Goal: Check status: Check status

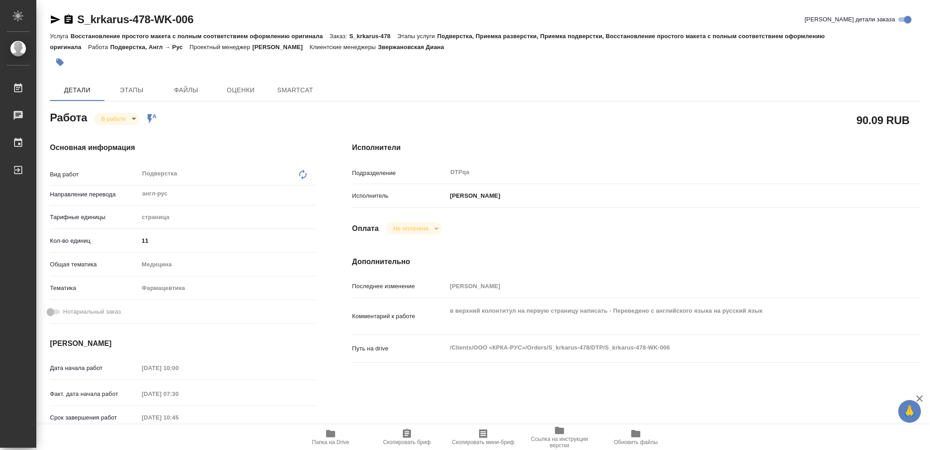
type textarea "x"
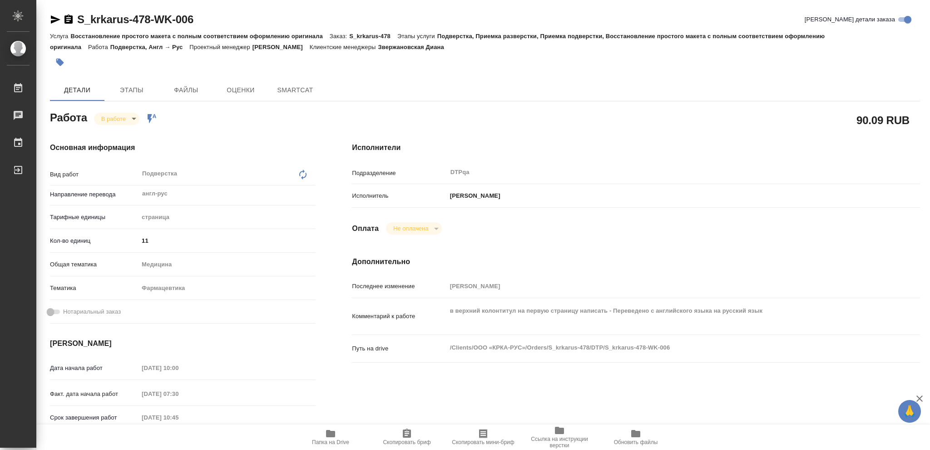
type textarea "x"
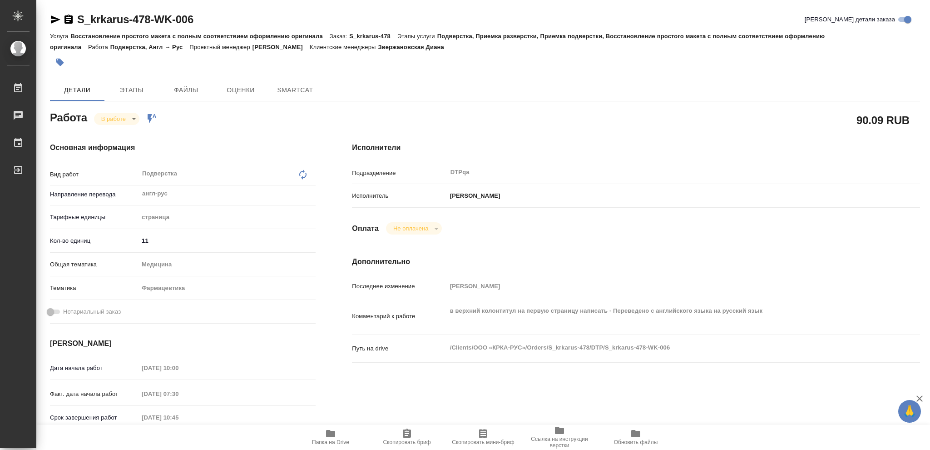
type textarea "x"
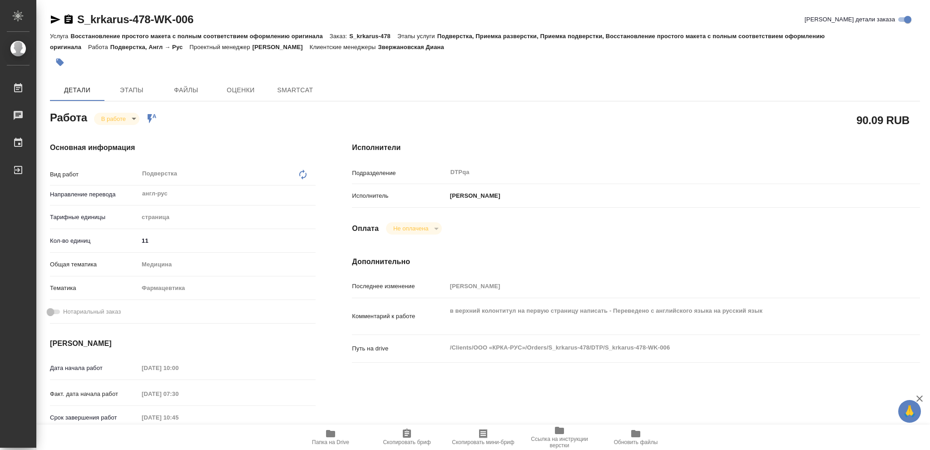
type textarea "x"
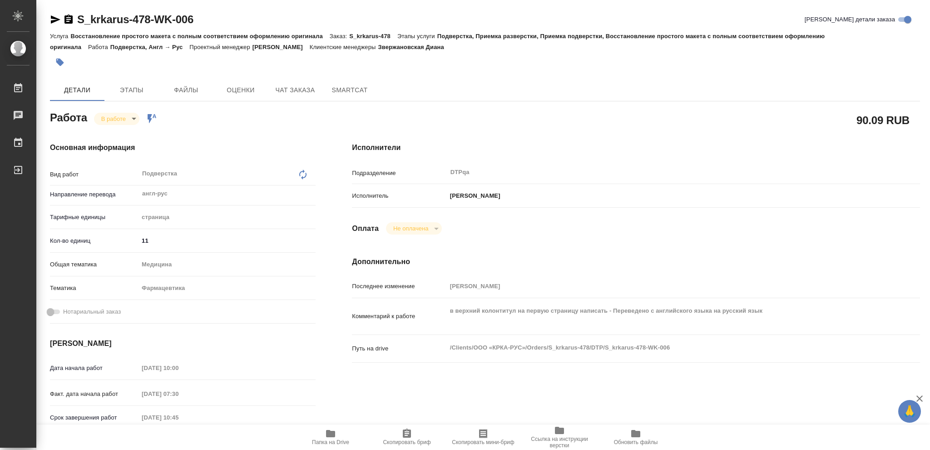
type textarea "x"
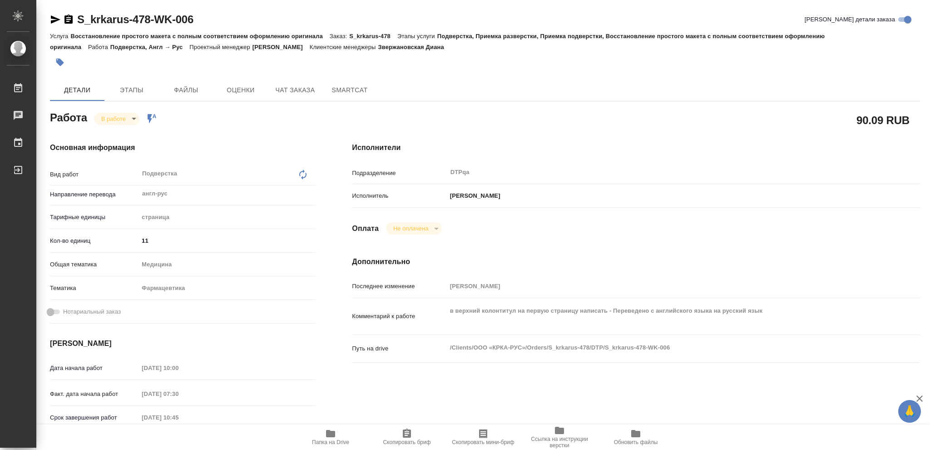
type textarea "x"
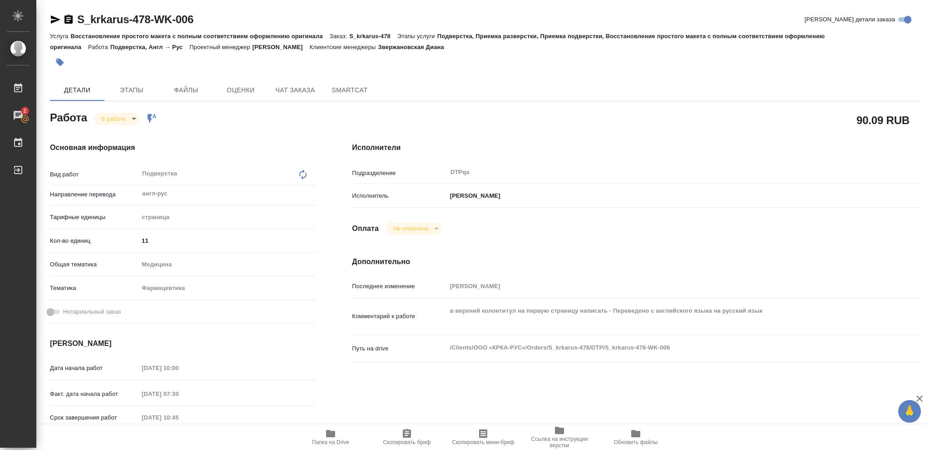
click at [331, 433] on icon "button" at bounding box center [330, 433] width 9 height 7
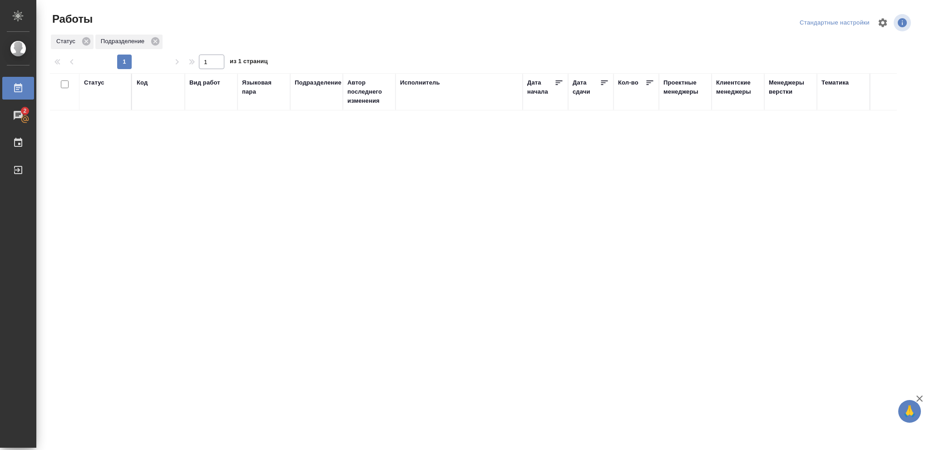
click at [102, 82] on div "Статус" at bounding box center [94, 82] width 20 height 9
click at [103, 107] on icon at bounding box center [101, 106] width 6 height 6
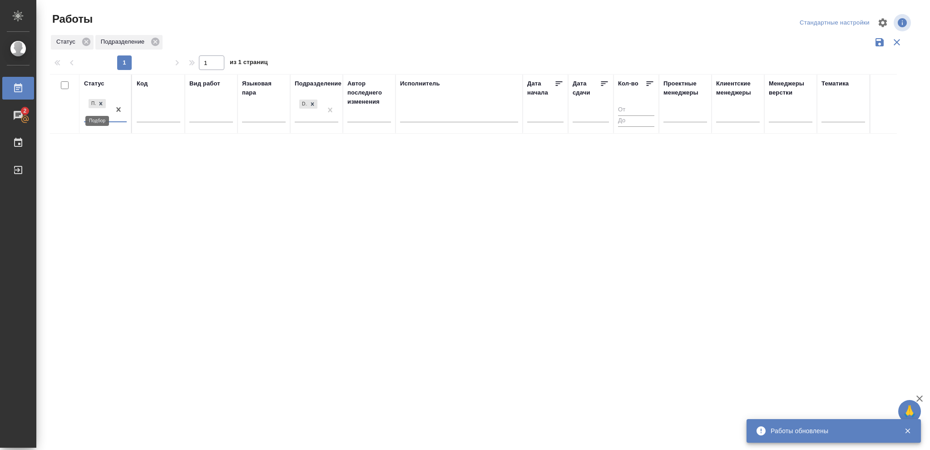
click at [103, 104] on icon at bounding box center [101, 103] width 6 height 6
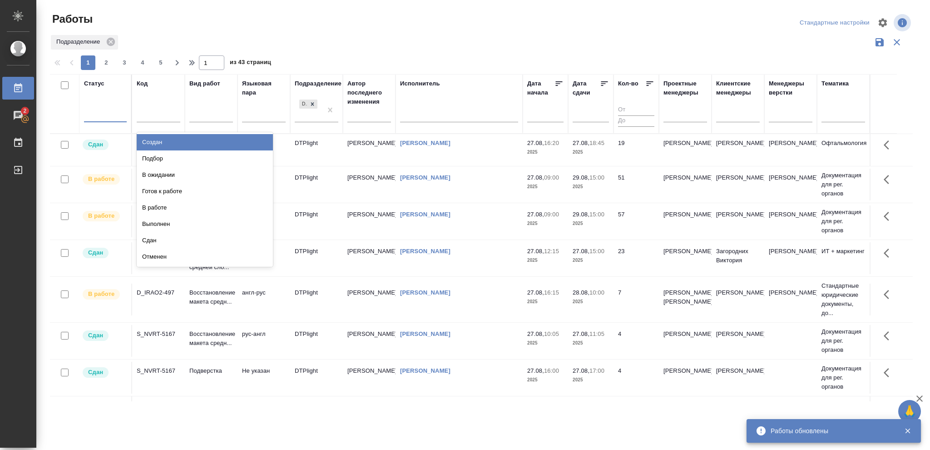
click at [102, 112] on div at bounding box center [105, 113] width 43 height 13
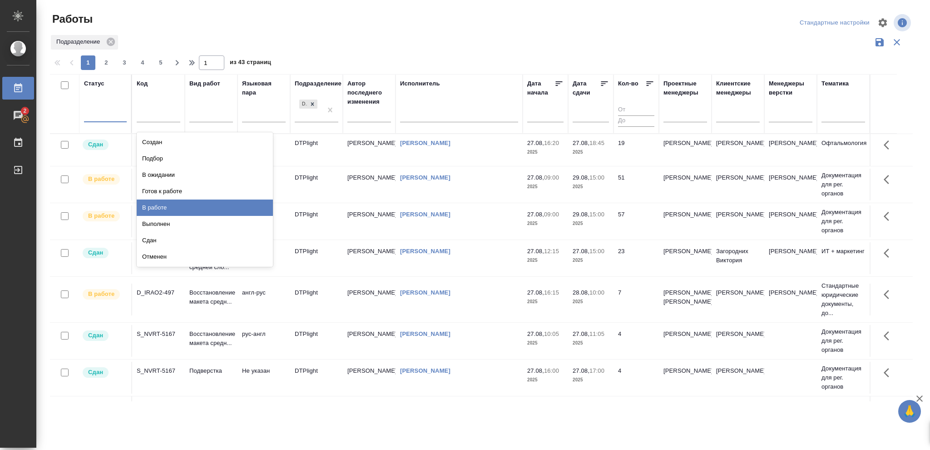
click at [156, 209] on div "В работе" at bounding box center [205, 207] width 136 height 16
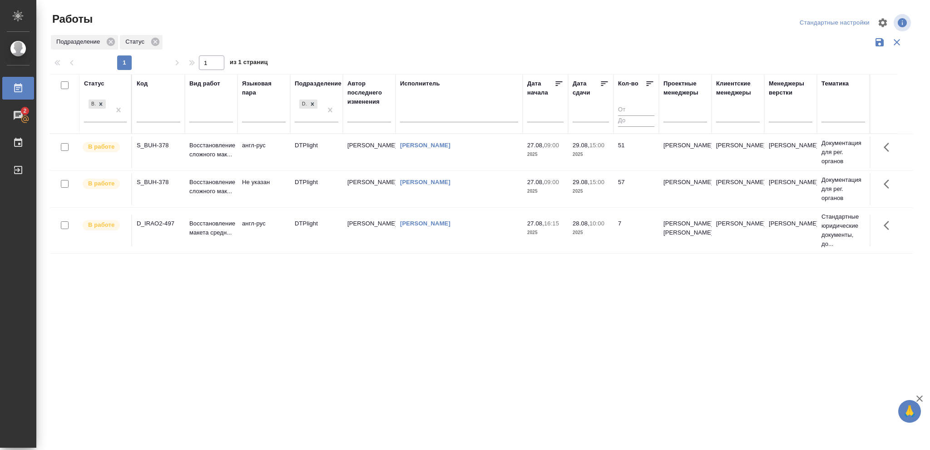
click at [604, 232] on p "2025" at bounding box center [591, 232] width 36 height 9
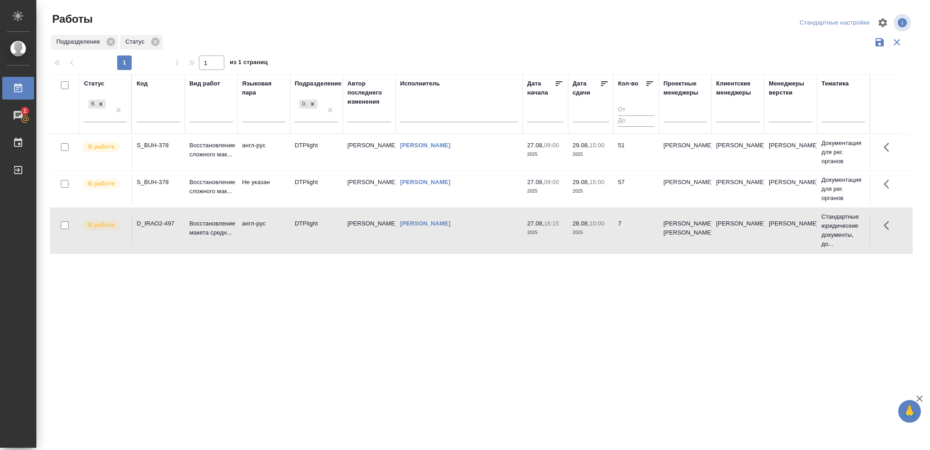
click at [604, 232] on p "2025" at bounding box center [591, 232] width 36 height 9
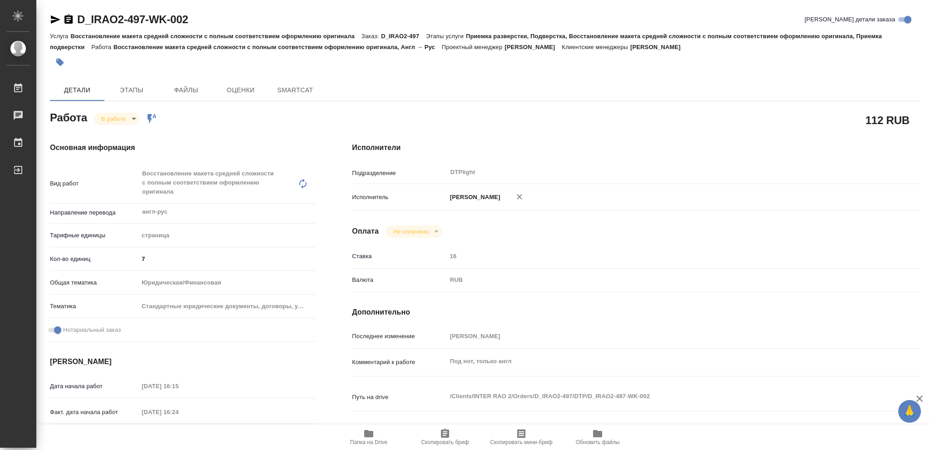
type textarea "x"
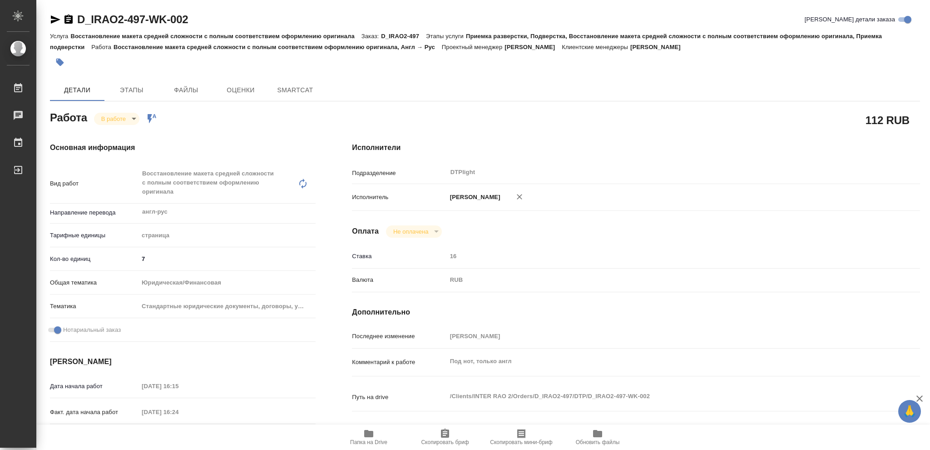
type textarea "x"
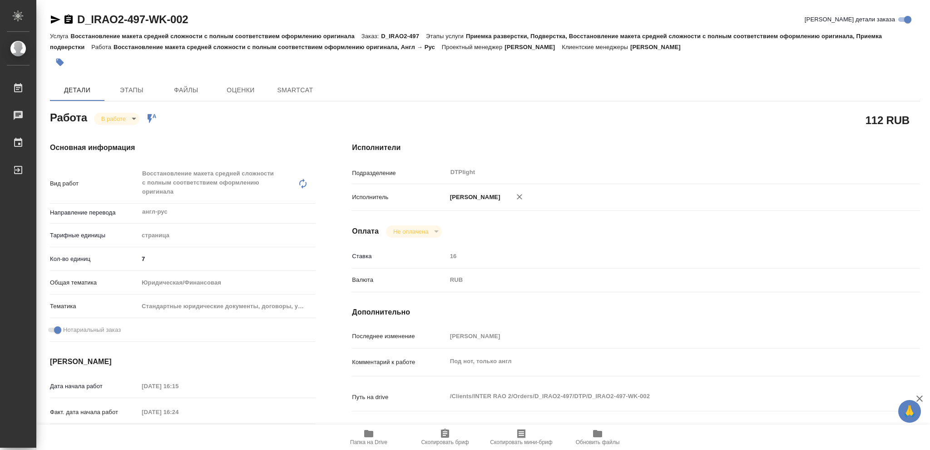
type textarea "x"
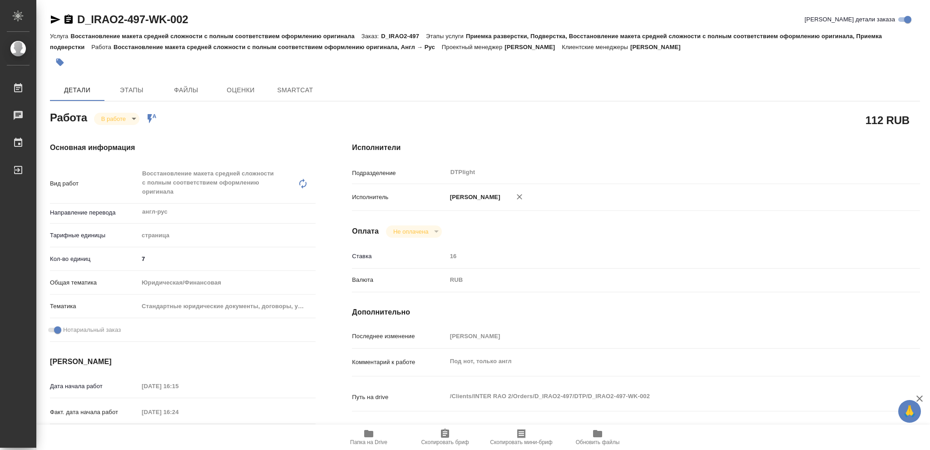
type textarea "x"
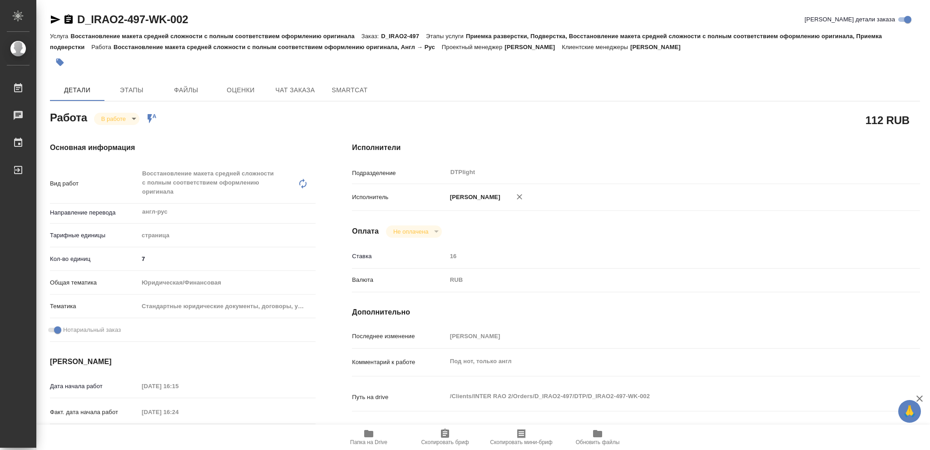
type textarea "x"
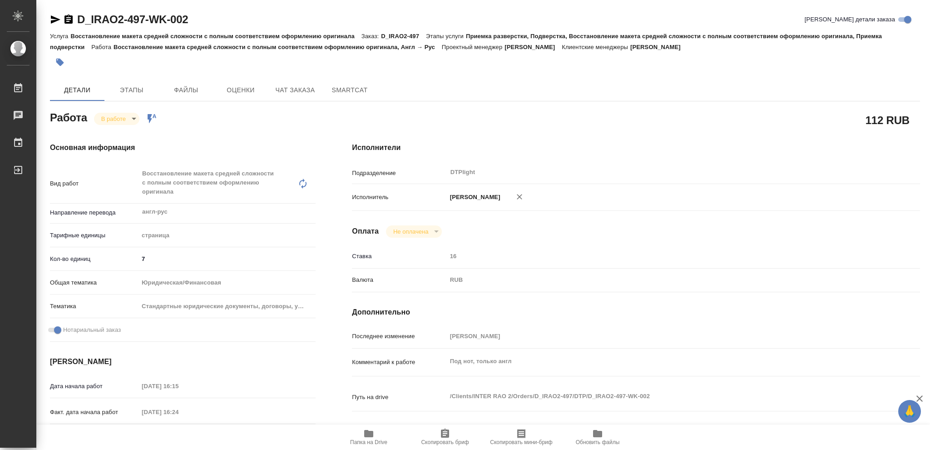
type textarea "x"
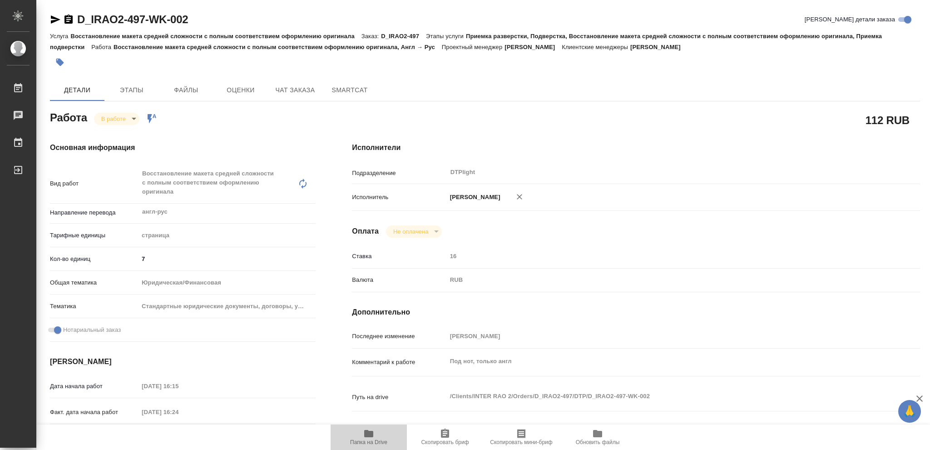
click at [366, 435] on icon "button" at bounding box center [368, 433] width 9 height 7
click at [134, 117] on body "🙏 .cls-1 fill:#fff; AWATERA Vasileva Olga Работы 2 Чаты График Выйти D_IRAO2-49…" at bounding box center [465, 225] width 930 height 450
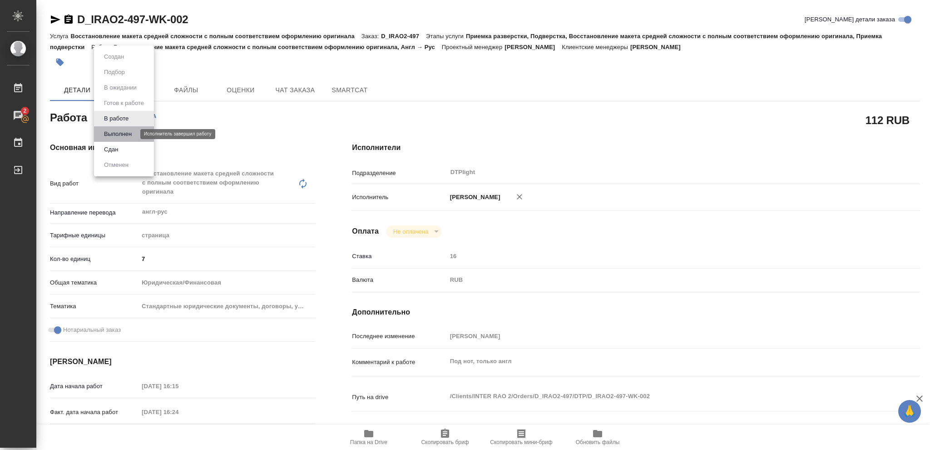
click at [115, 133] on button "Выполнен" at bounding box center [117, 134] width 33 height 10
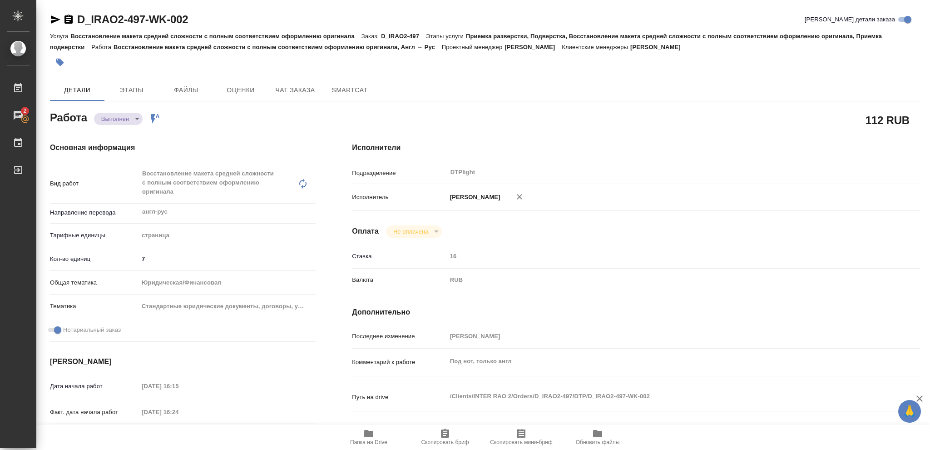
type textarea "x"
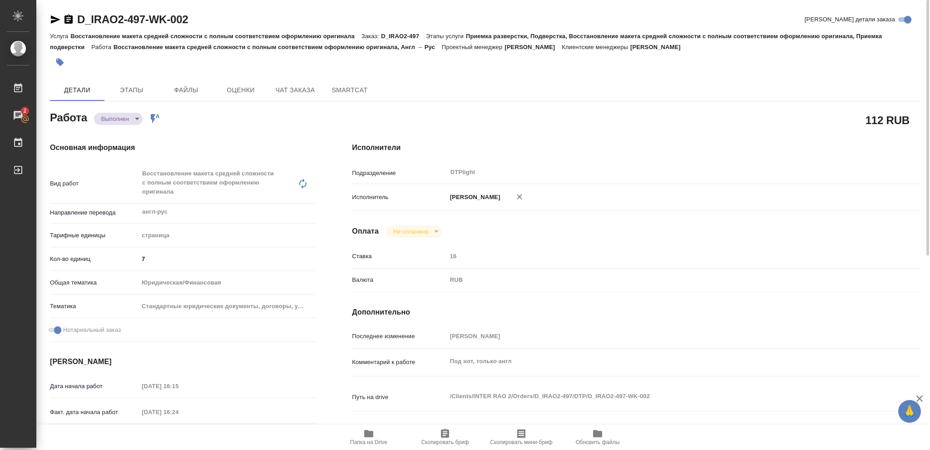
type textarea "x"
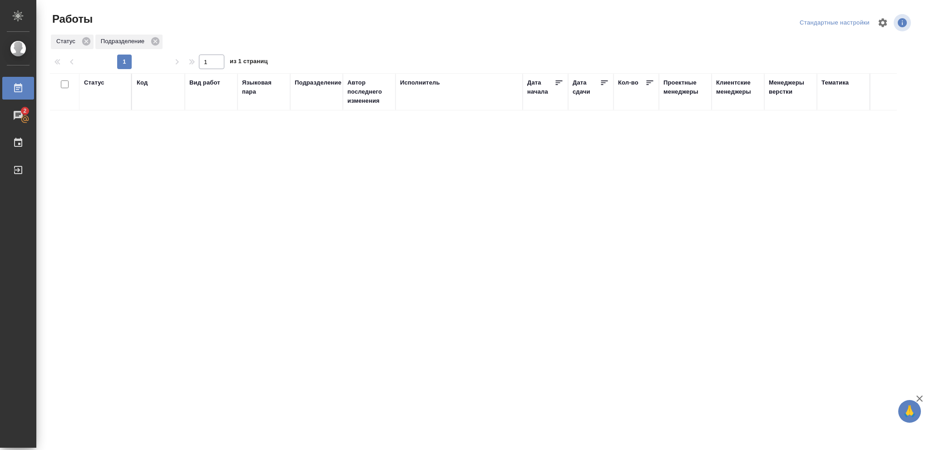
click at [99, 83] on div "Статус" at bounding box center [94, 82] width 20 height 9
click at [99, 107] on icon at bounding box center [100, 105] width 3 height 3
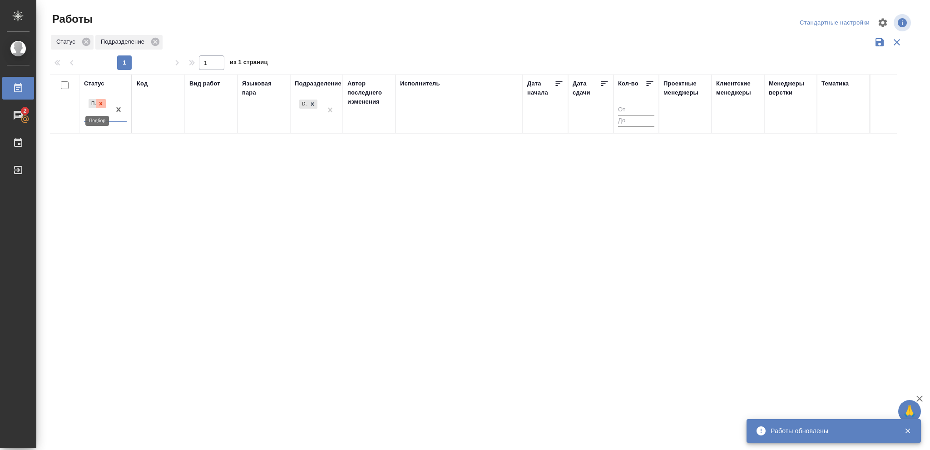
click at [102, 105] on icon at bounding box center [100, 103] width 3 height 3
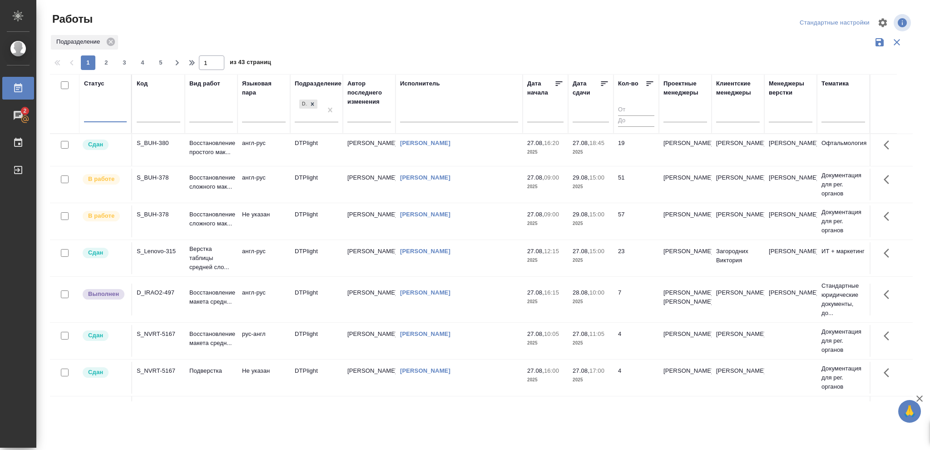
click at [99, 109] on div at bounding box center [105, 113] width 43 height 13
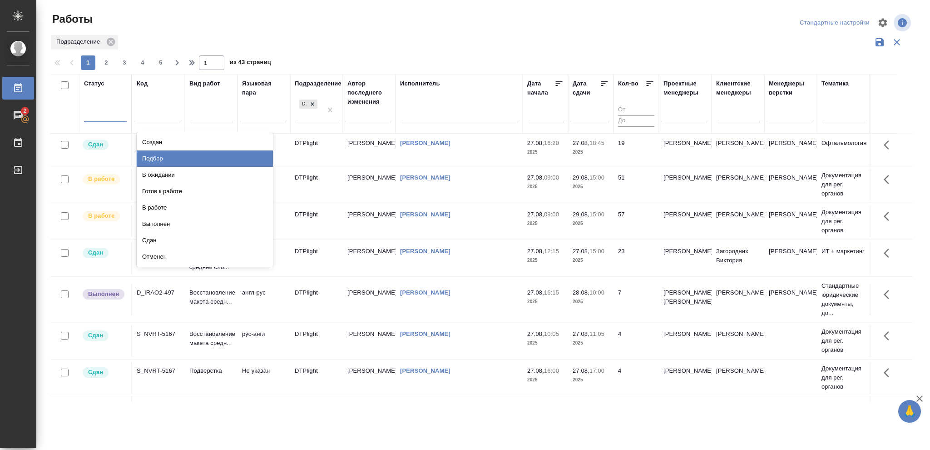
click at [157, 158] on div "Подбор" at bounding box center [205, 158] width 136 height 16
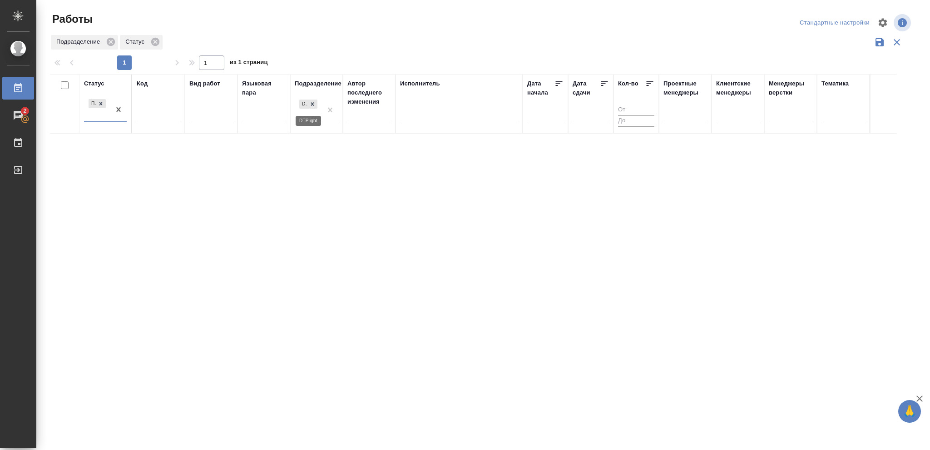
drag, startPoint x: 313, startPoint y: 104, endPoint x: 399, endPoint y: 130, distance: 89.8
click at [313, 104] on icon at bounding box center [312, 103] width 3 height 3
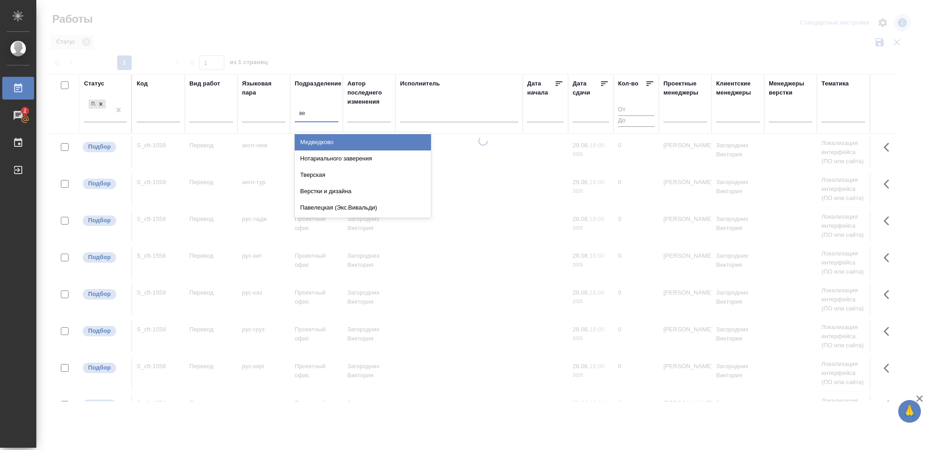
type input "вер"
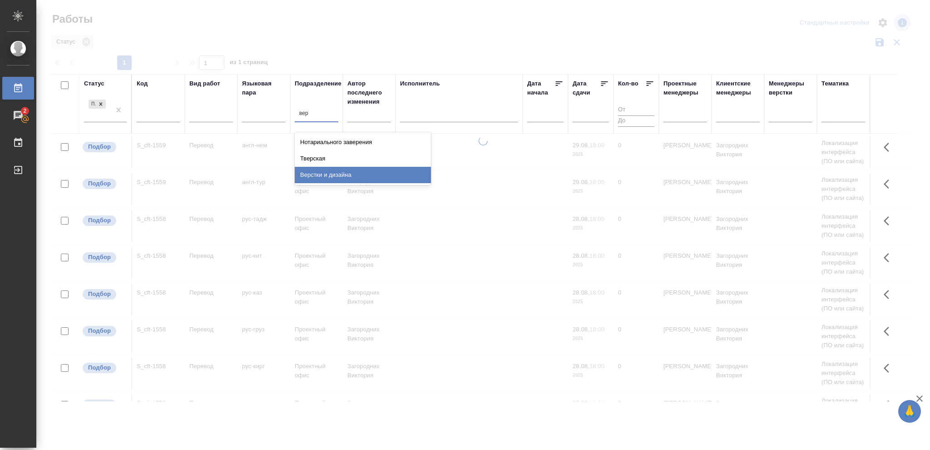
click at [347, 173] on div "Верстки и дизайна" at bounding box center [363, 175] width 136 height 16
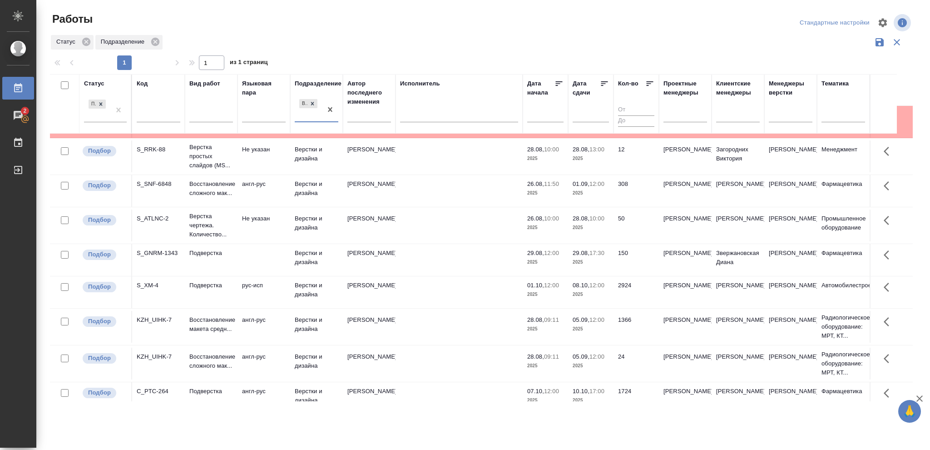
scroll to position [233, 0]
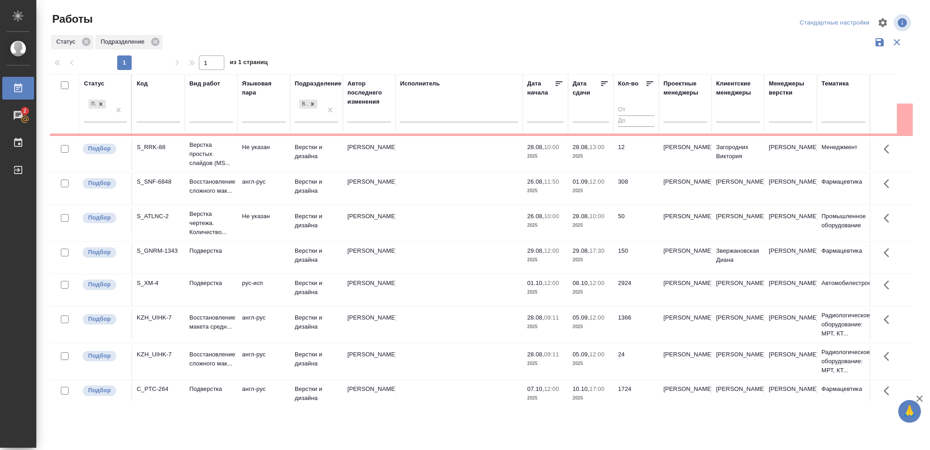
drag, startPoint x: 919, startPoint y: 245, endPoint x: 597, endPoint y: 330, distance: 333.0
click at [597, 330] on p "2025" at bounding box center [591, 326] width 36 height 9
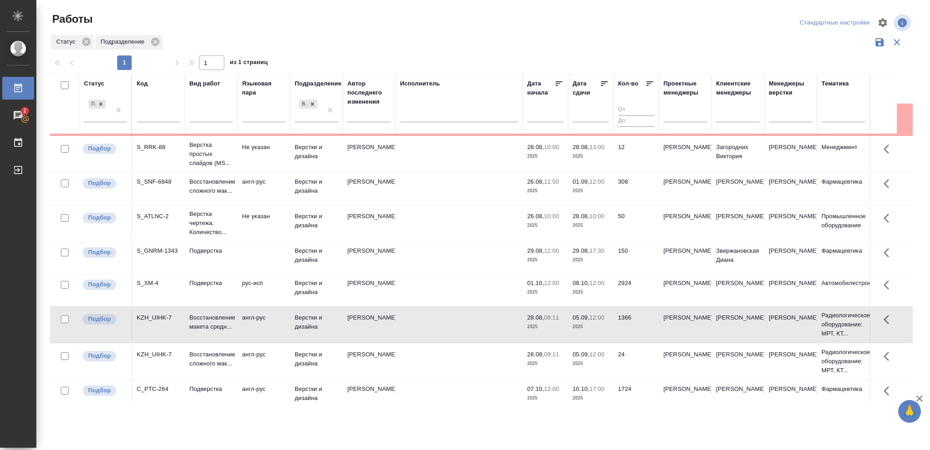
click at [597, 330] on p "2025" at bounding box center [591, 326] width 36 height 9
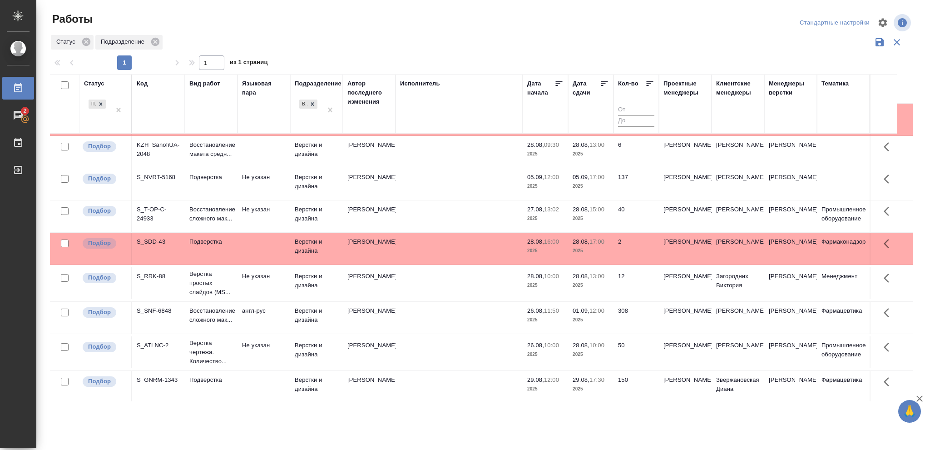
scroll to position [0, 0]
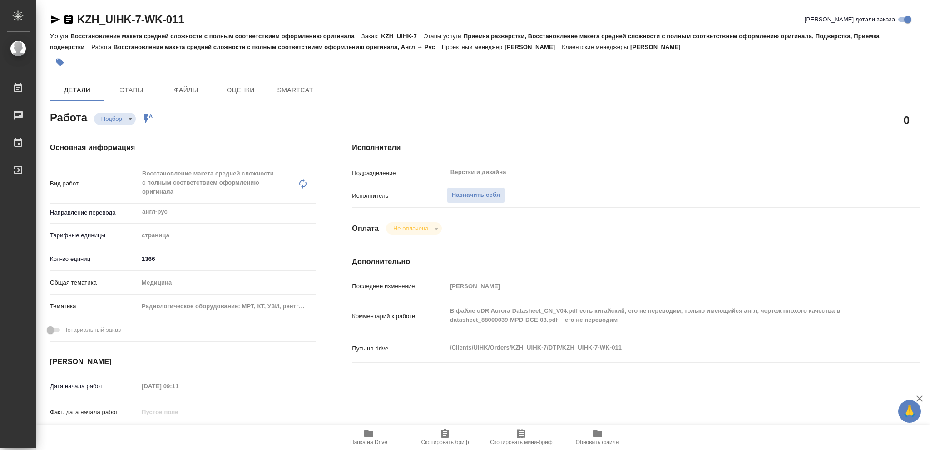
type textarea "x"
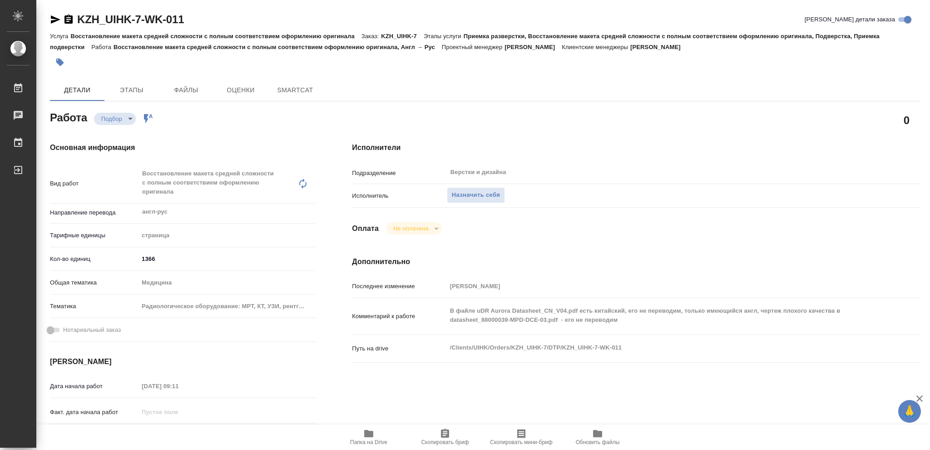
type textarea "x"
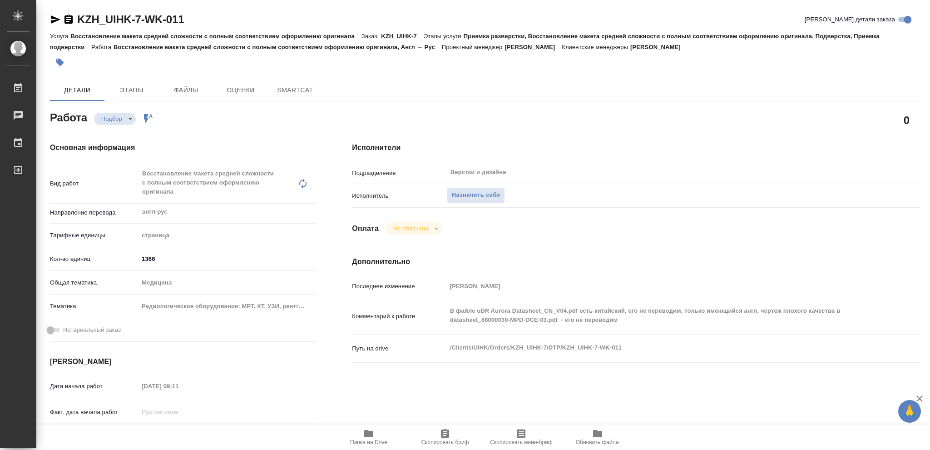
type textarea "x"
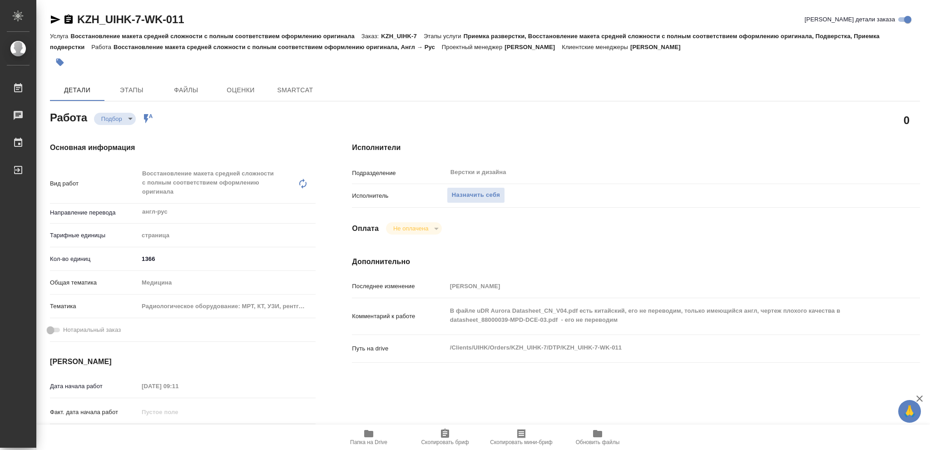
type textarea "x"
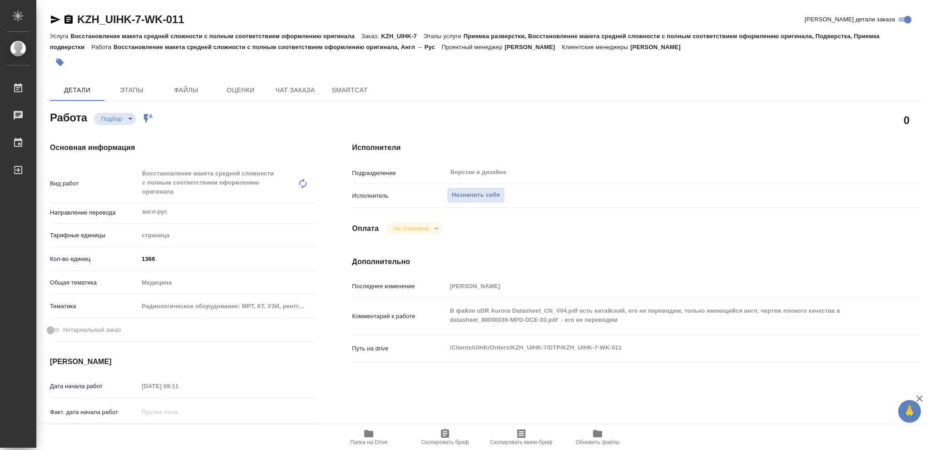
type textarea "x"
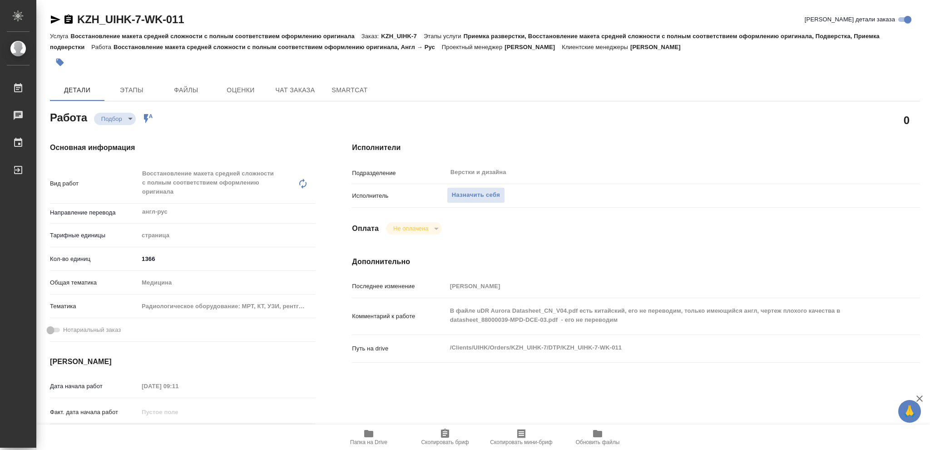
type textarea "x"
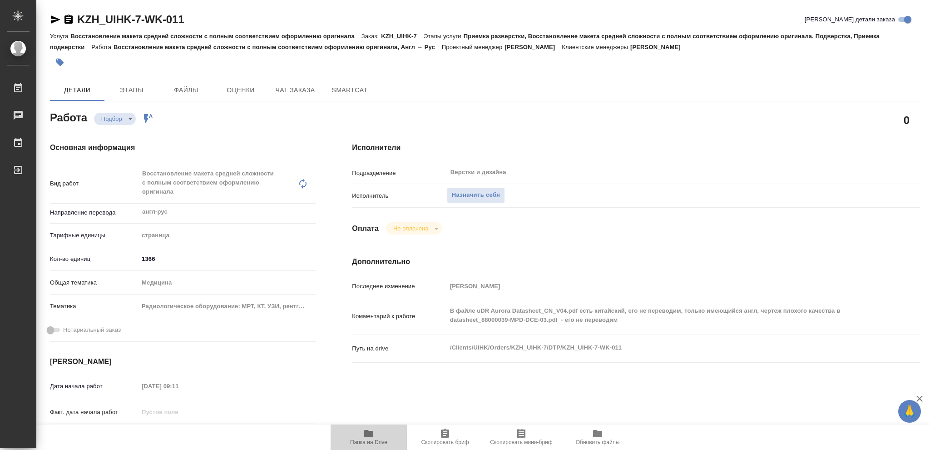
click at [371, 433] on icon "button" at bounding box center [368, 433] width 9 height 7
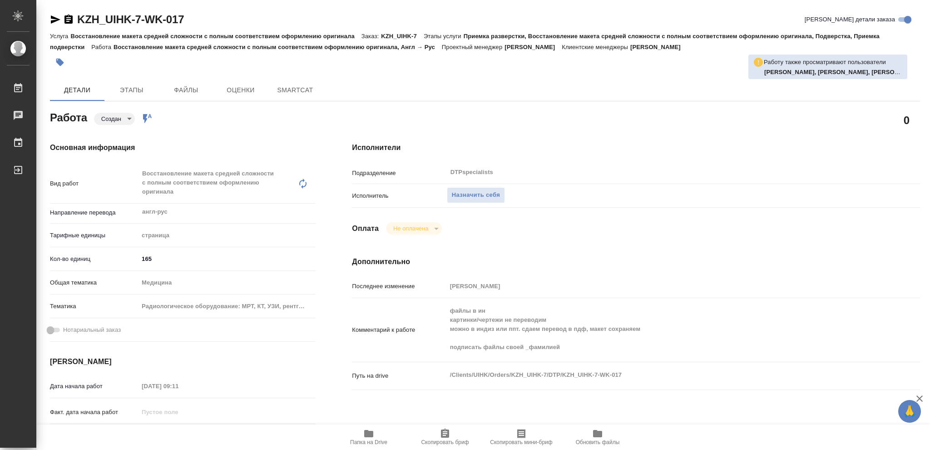
type textarea "x"
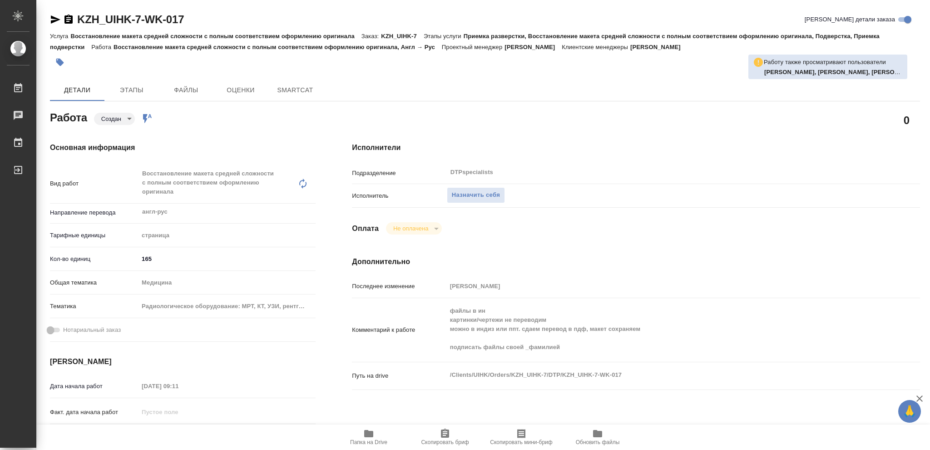
type textarea "x"
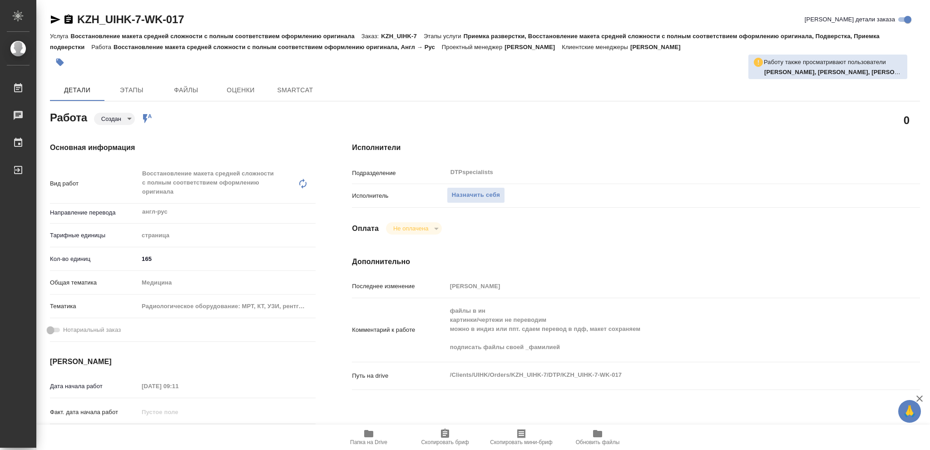
type textarea "x"
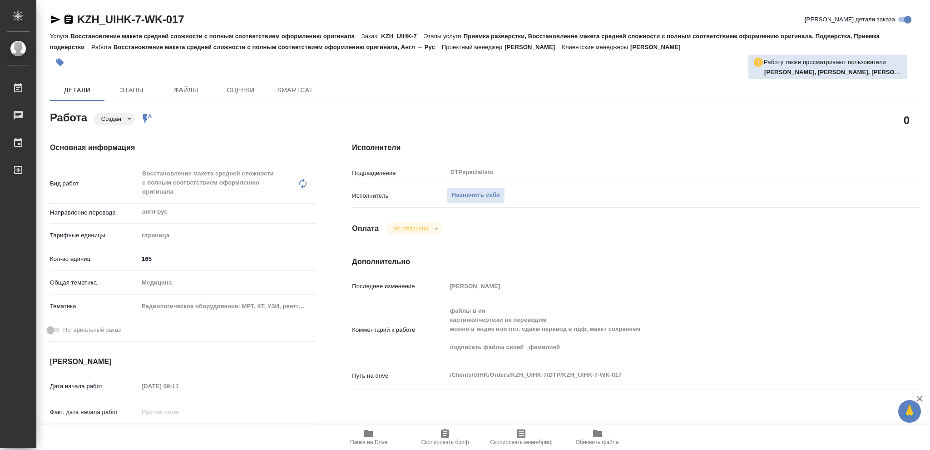
type textarea "x"
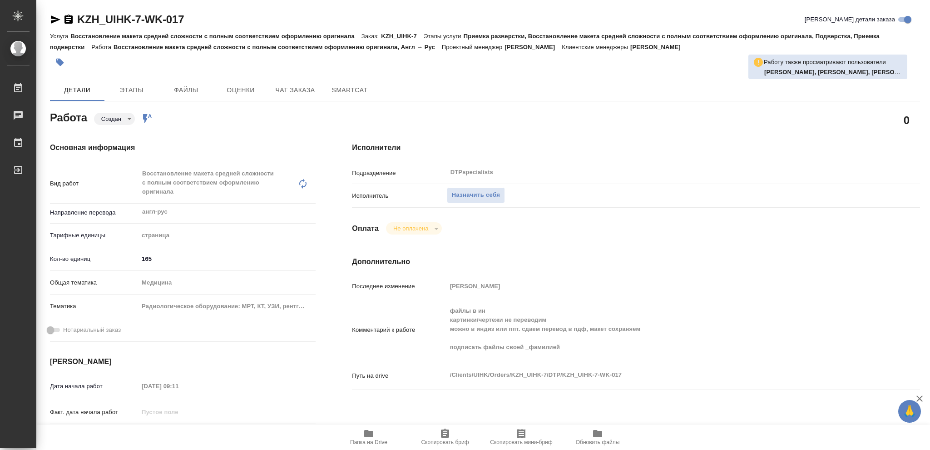
type textarea "x"
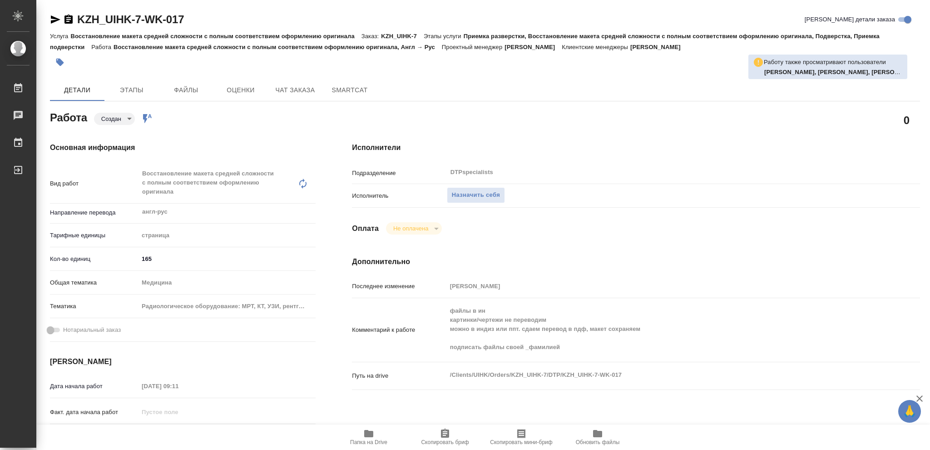
type textarea "x"
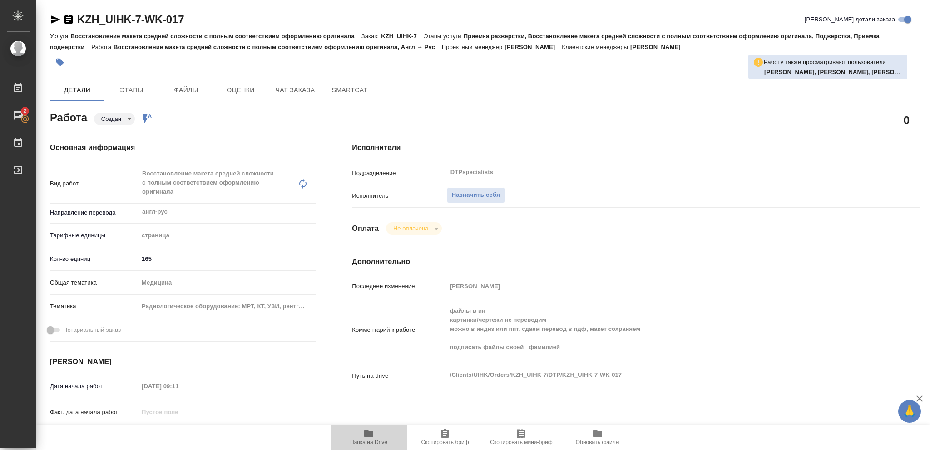
click at [365, 435] on icon "button" at bounding box center [368, 433] width 9 height 7
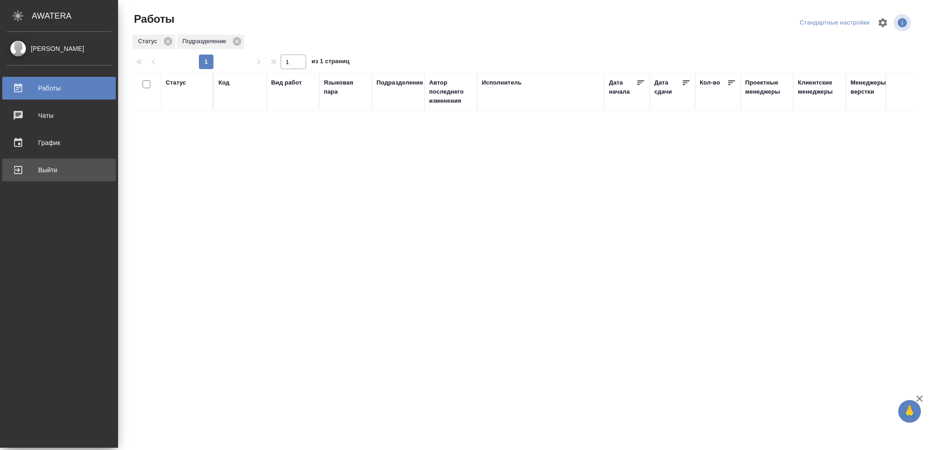
click at [41, 169] on div "Выйти" at bounding box center [59, 170] width 104 height 14
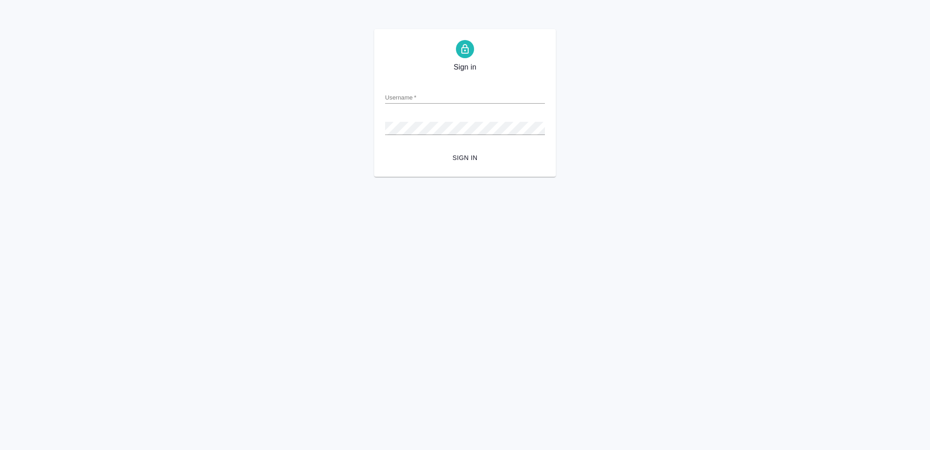
click at [400, 94] on input "Username   *" at bounding box center [465, 97] width 160 height 13
type input "[EMAIL_ADDRESS][DOMAIN_NAME]"
click at [471, 157] on span "Sign in" at bounding box center [464, 157] width 145 height 11
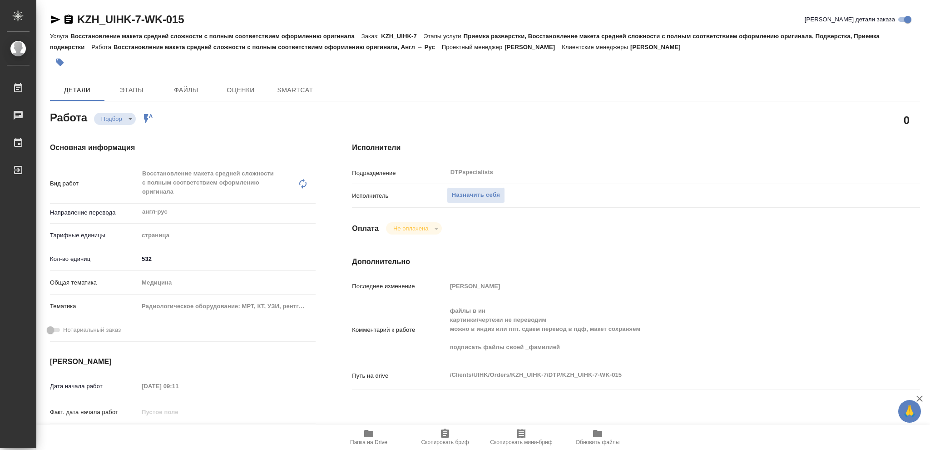
type textarea "x"
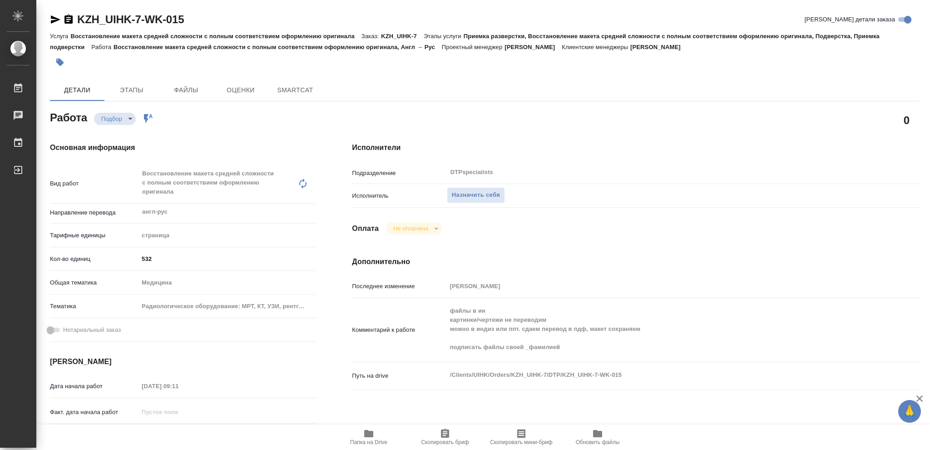
type textarea "x"
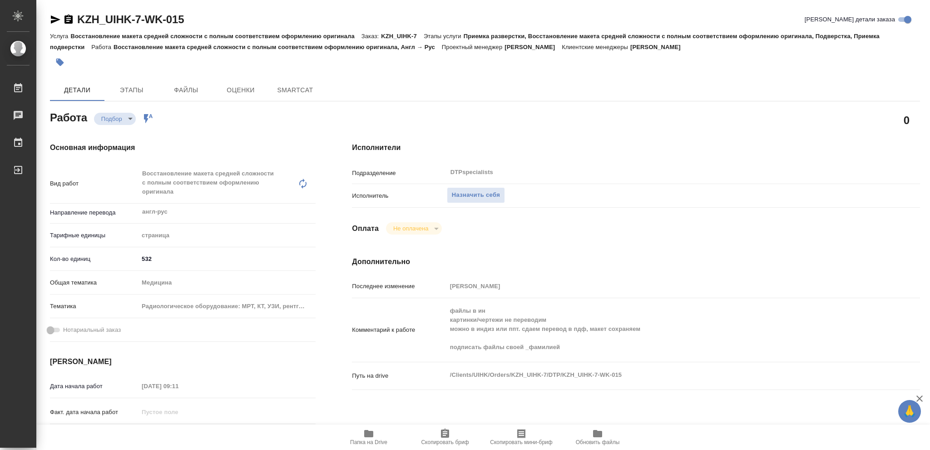
type textarea "x"
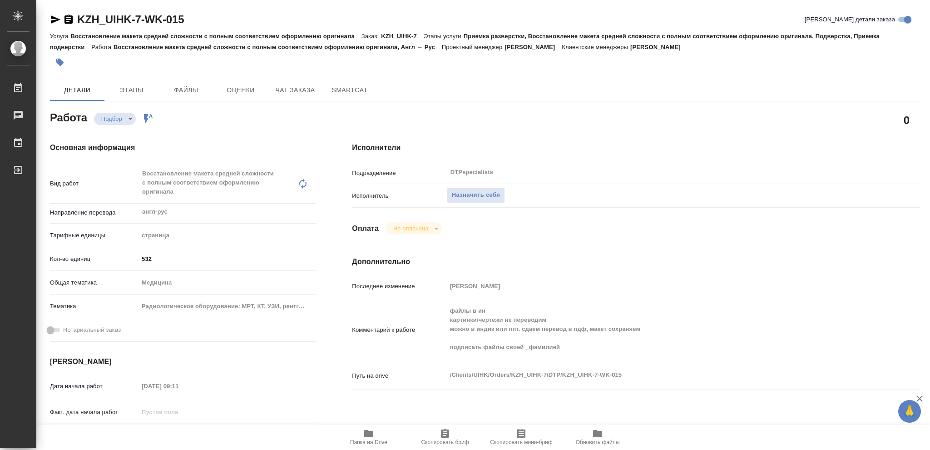
type textarea "x"
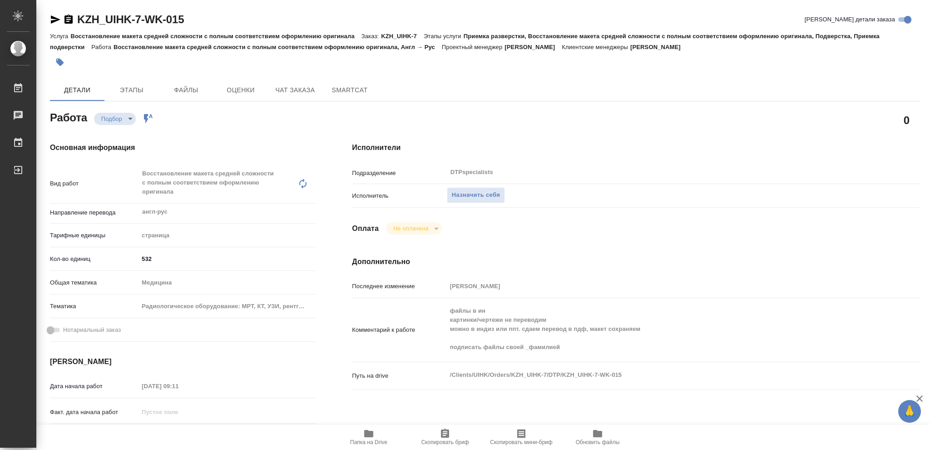
type textarea "x"
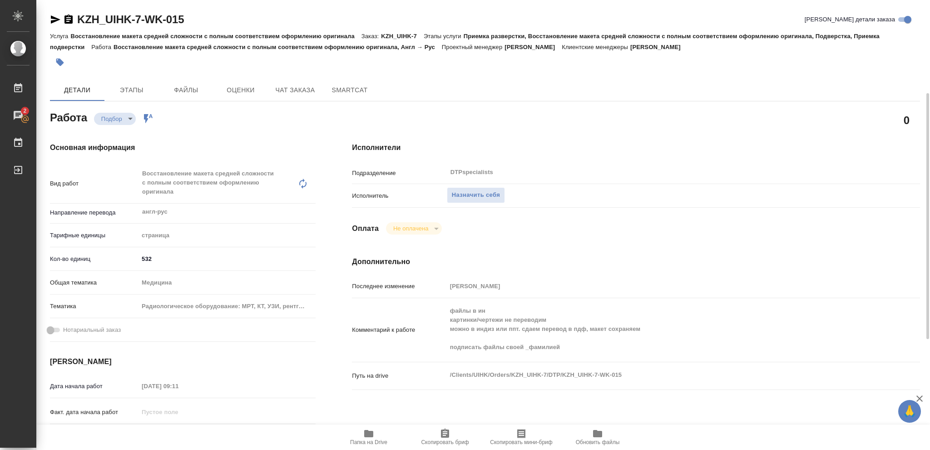
scroll to position [121, 0]
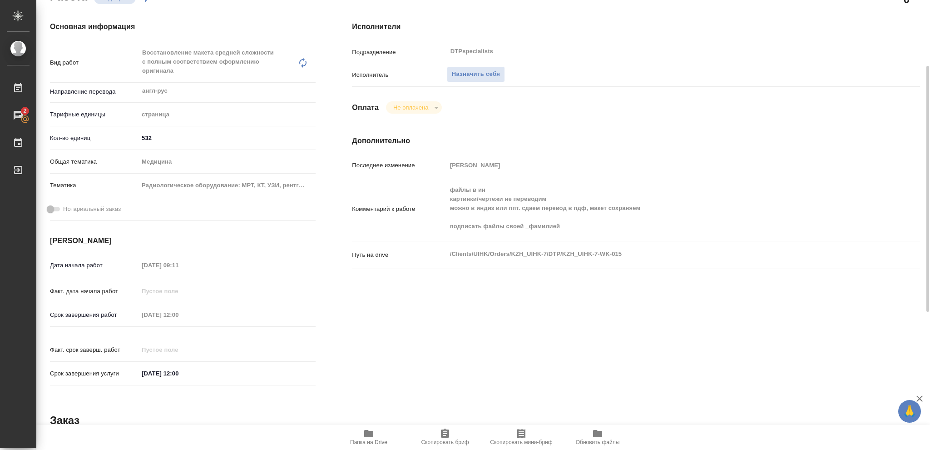
click at [373, 436] on icon "button" at bounding box center [368, 433] width 9 height 7
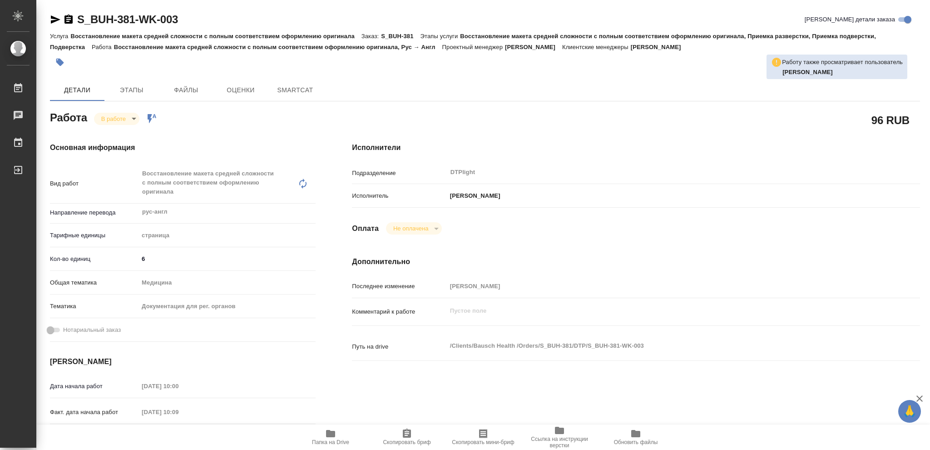
type textarea "x"
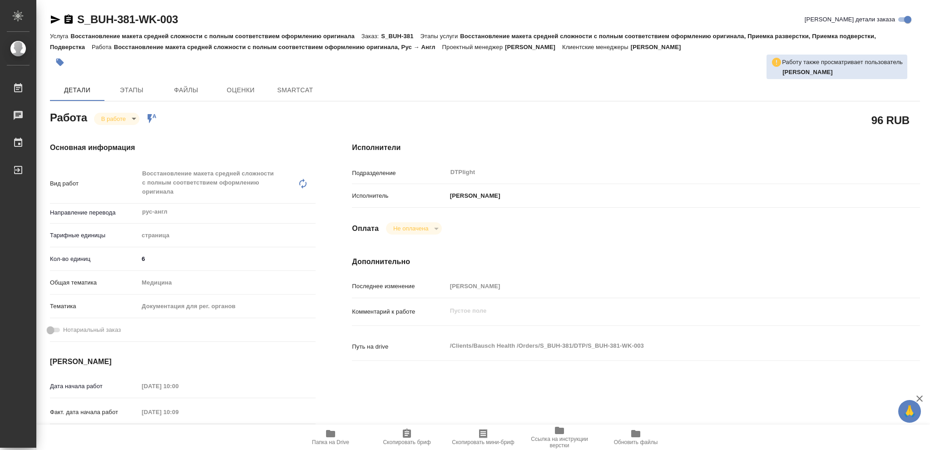
type textarea "x"
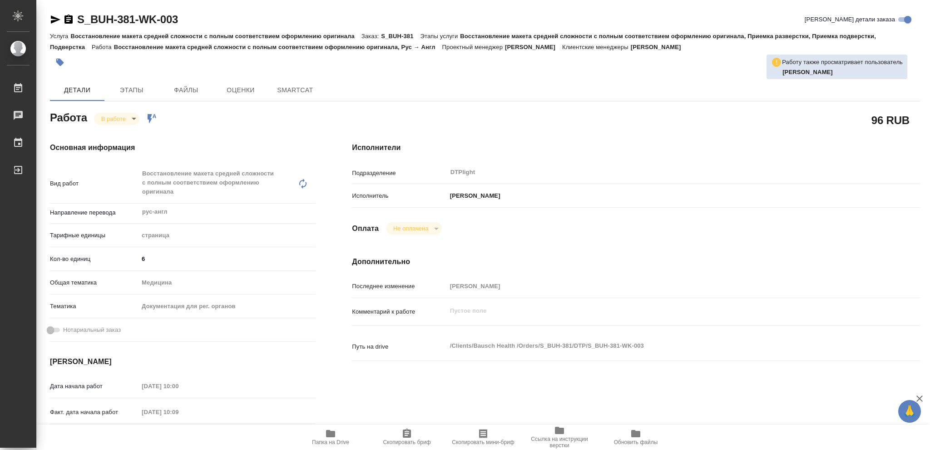
type textarea "x"
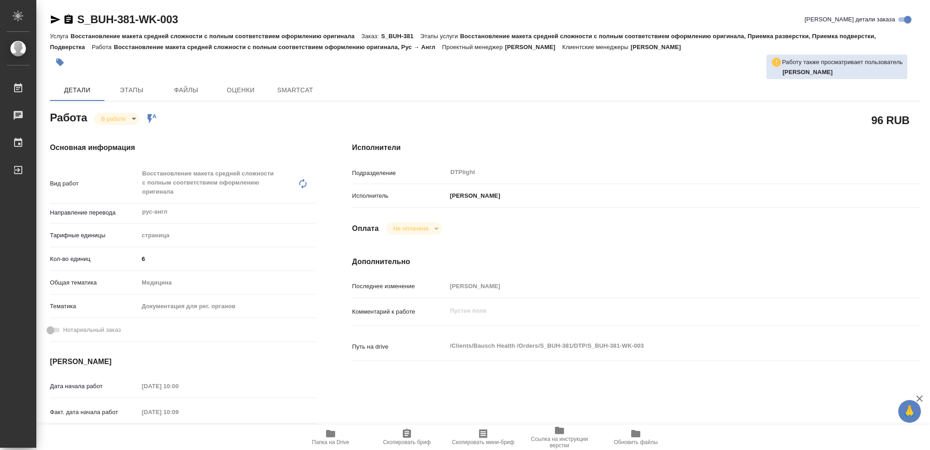
type textarea "x"
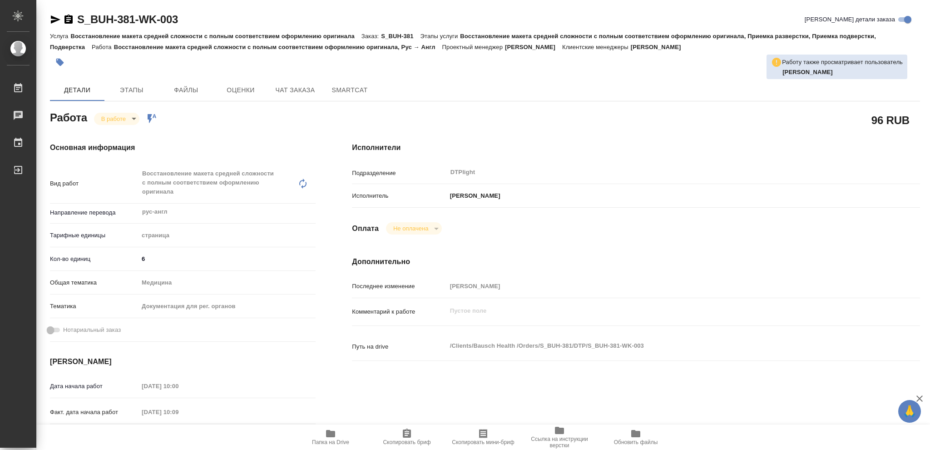
type textarea "x"
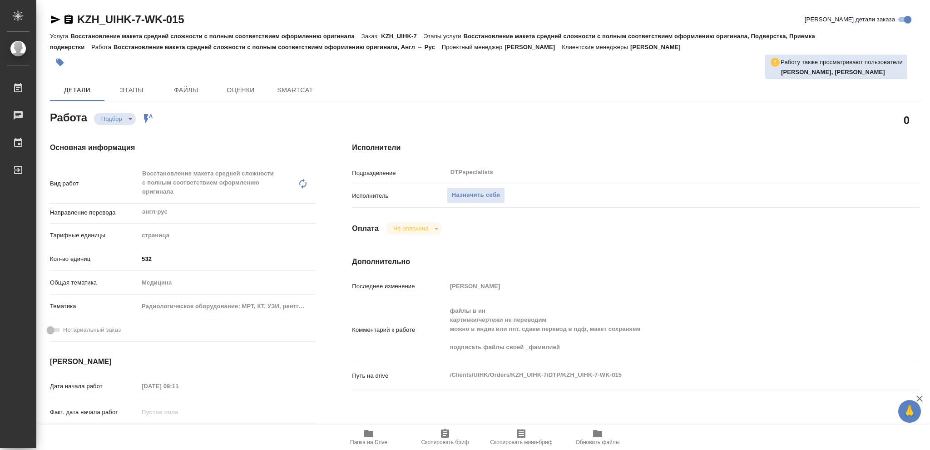
type textarea "x"
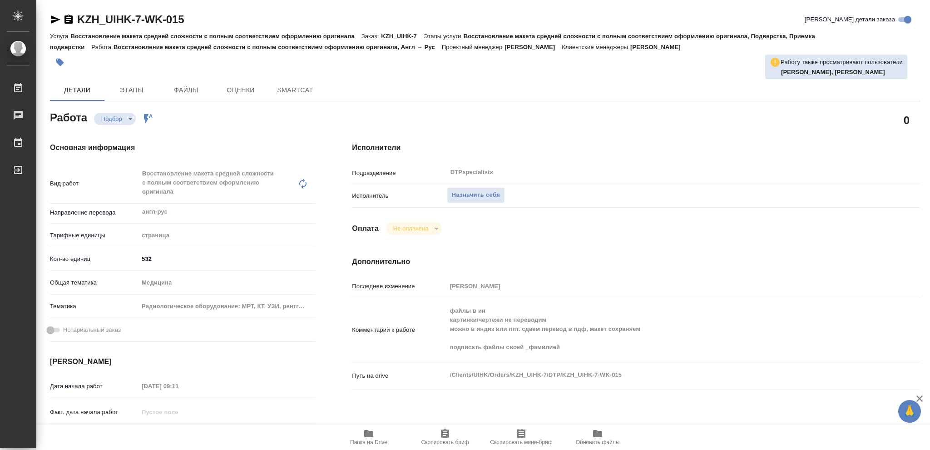
type textarea "x"
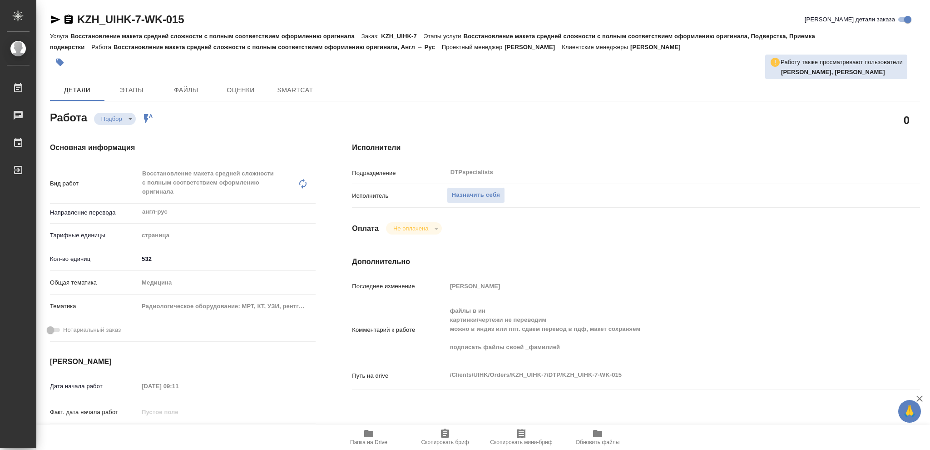
type textarea "x"
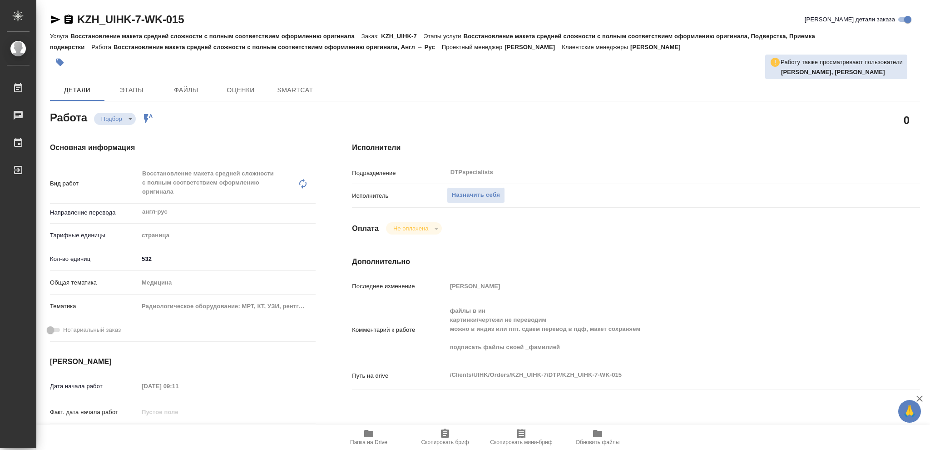
type textarea "x"
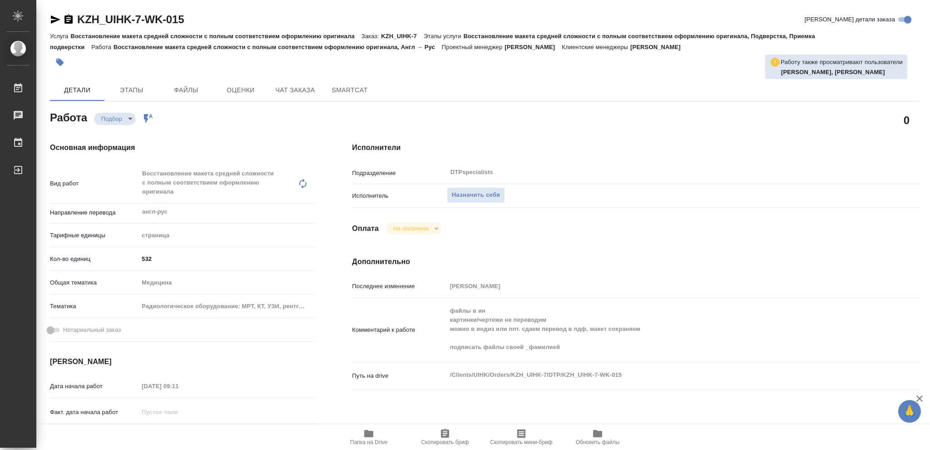
type textarea "x"
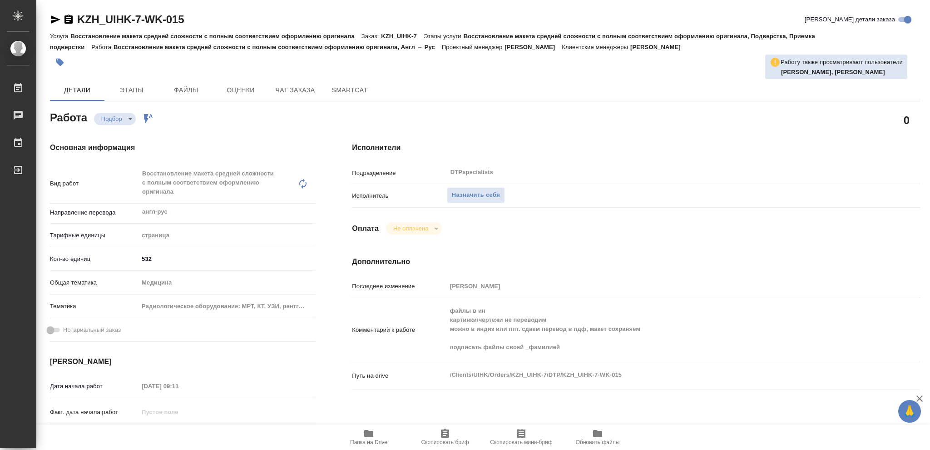
type textarea "x"
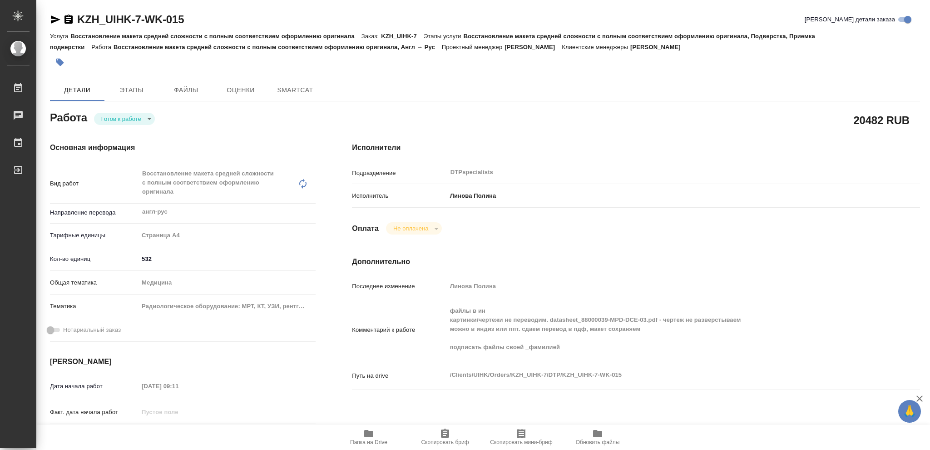
type textarea "x"
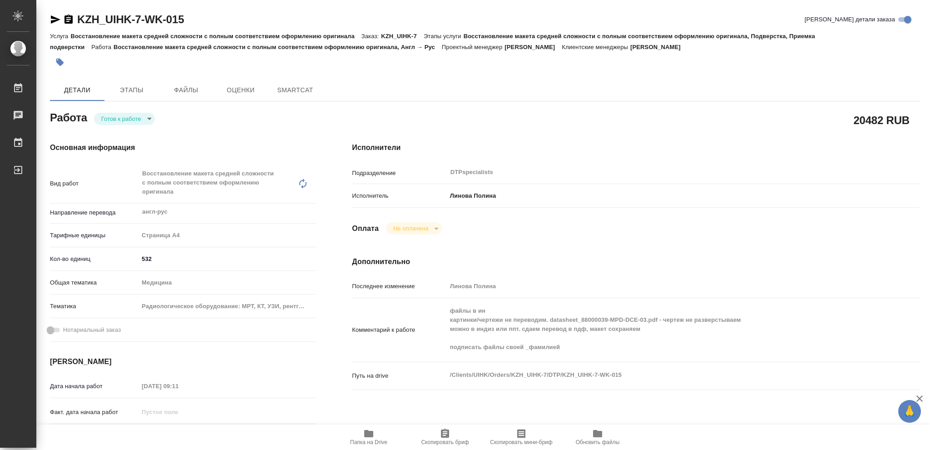
type textarea "x"
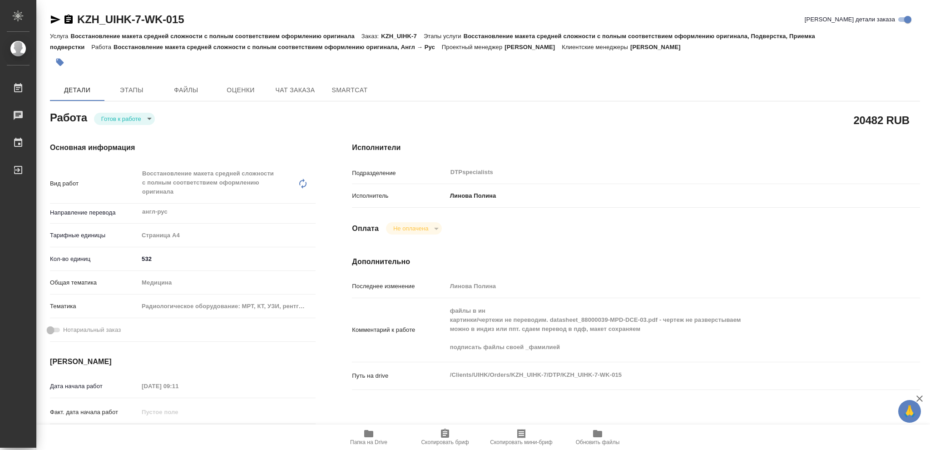
type textarea "x"
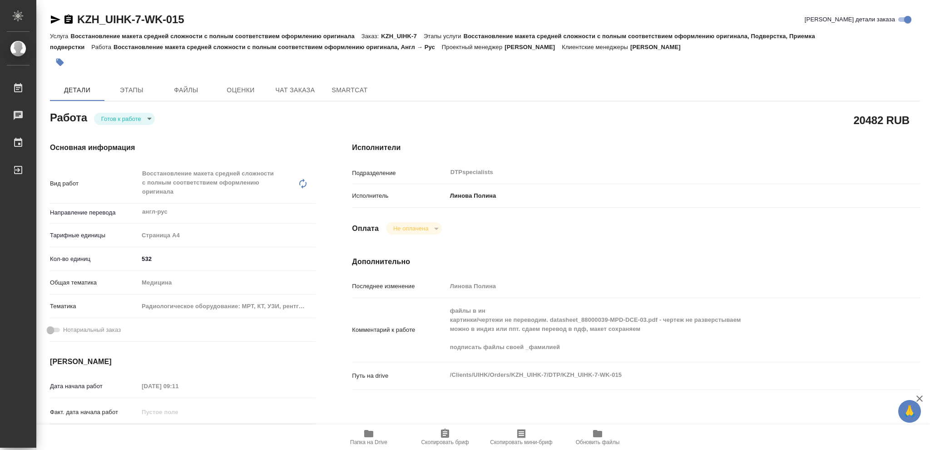
type textarea "x"
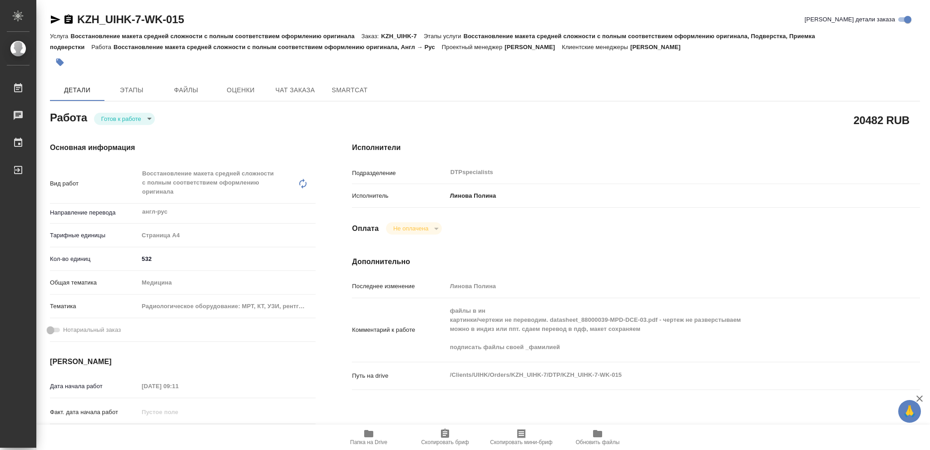
type textarea "x"
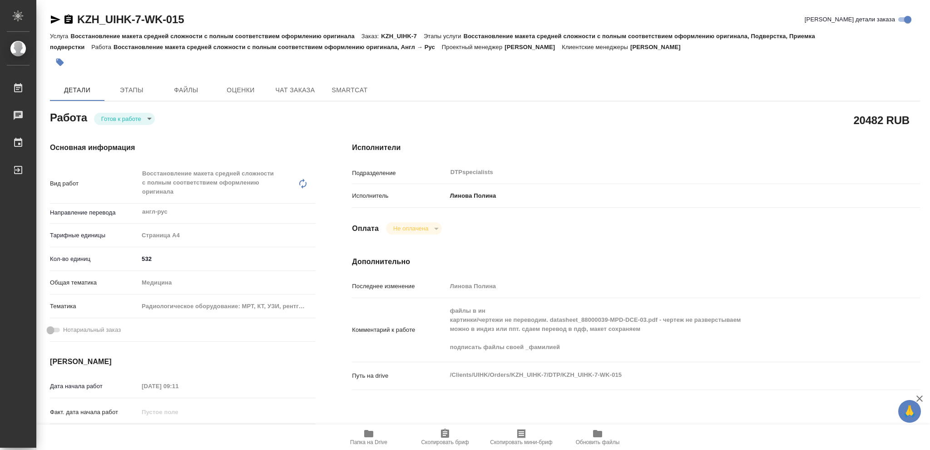
type textarea "x"
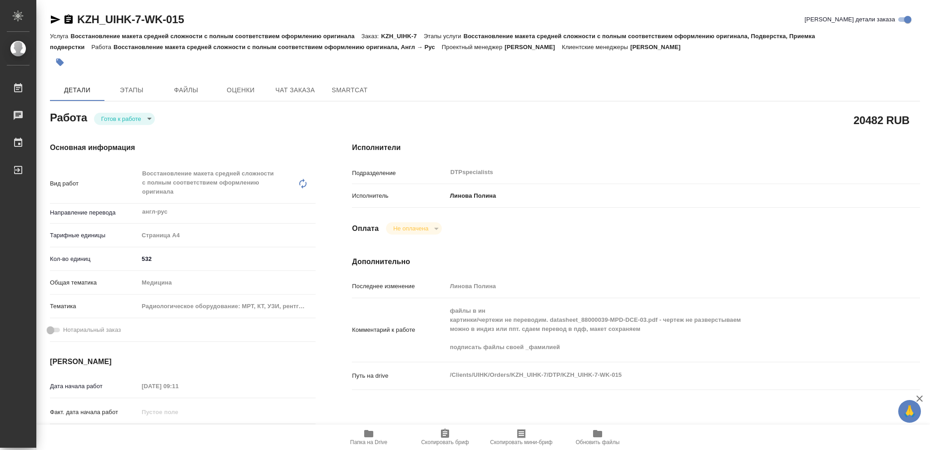
type textarea "x"
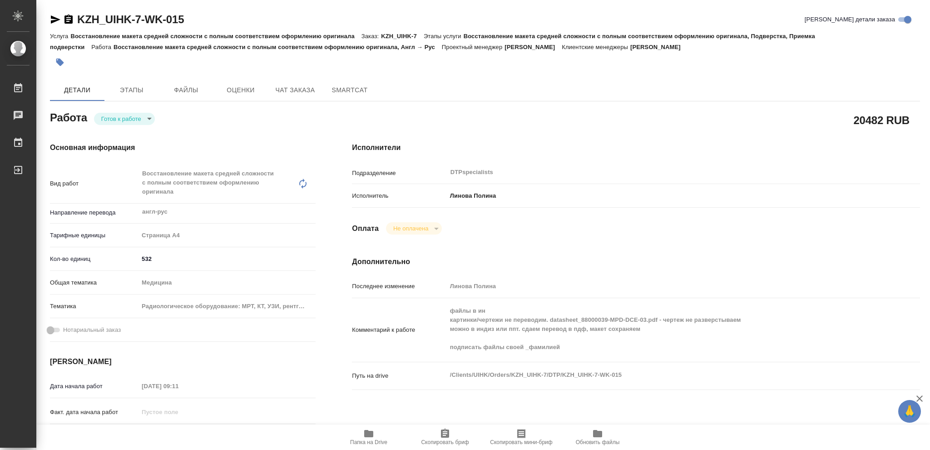
type textarea "x"
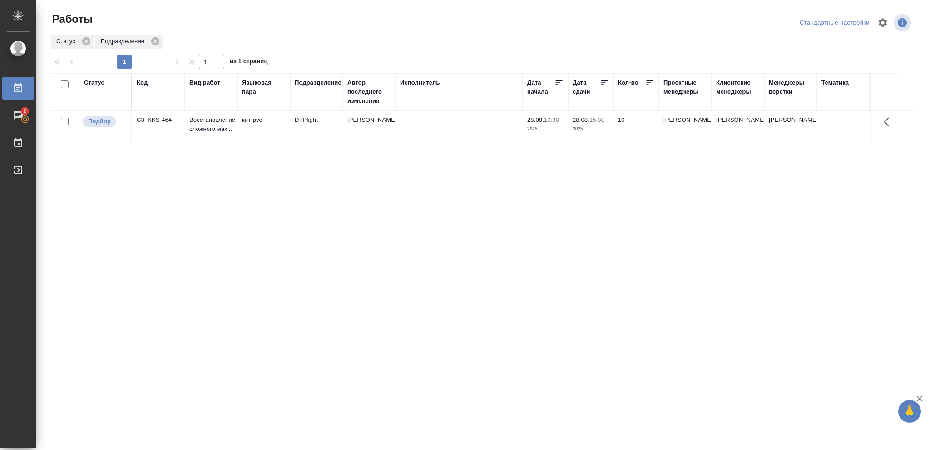
click at [598, 129] on p "2025" at bounding box center [591, 128] width 36 height 9
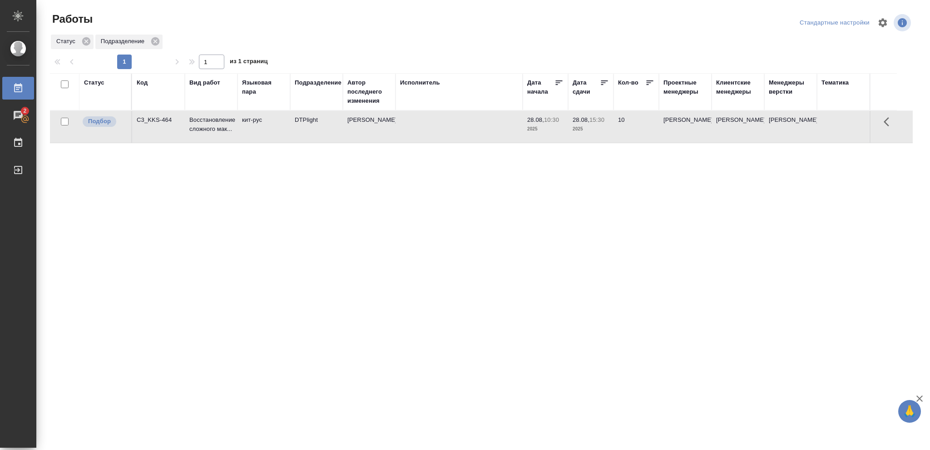
click at [598, 129] on p "2025" at bounding box center [591, 128] width 36 height 9
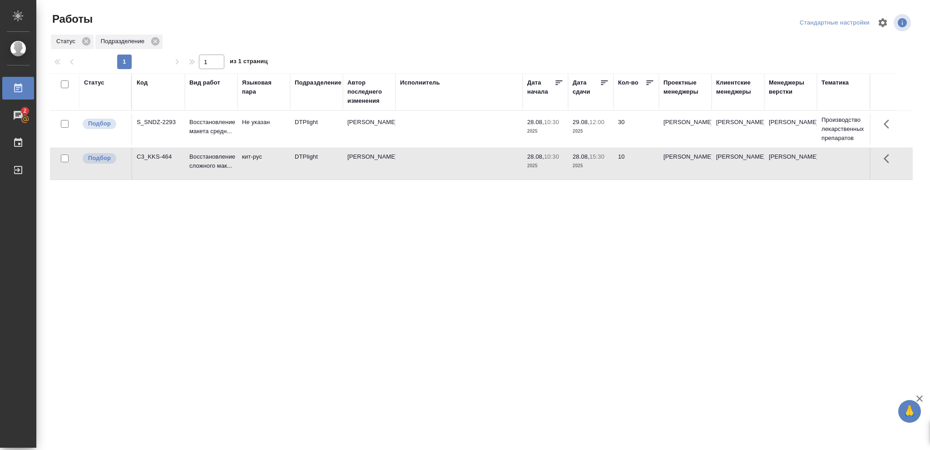
click at [589, 125] on p "29.08," at bounding box center [581, 122] width 17 height 7
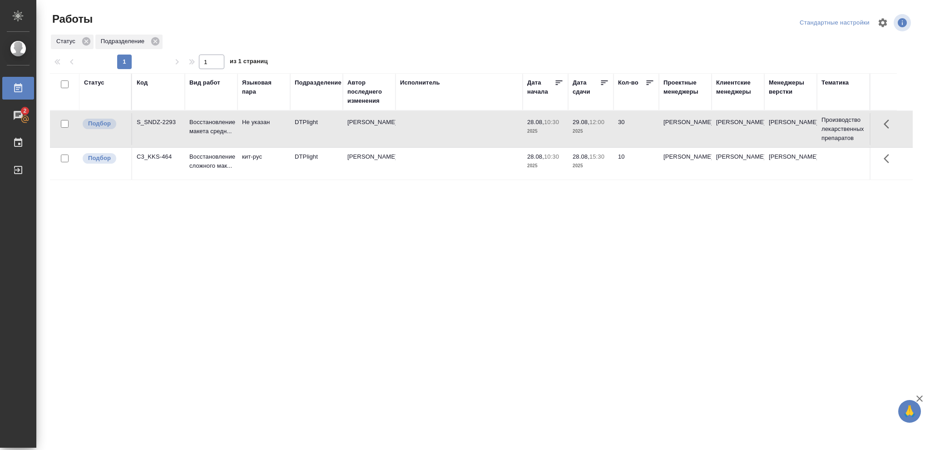
click at [589, 125] on p "29.08," at bounding box center [581, 122] width 17 height 7
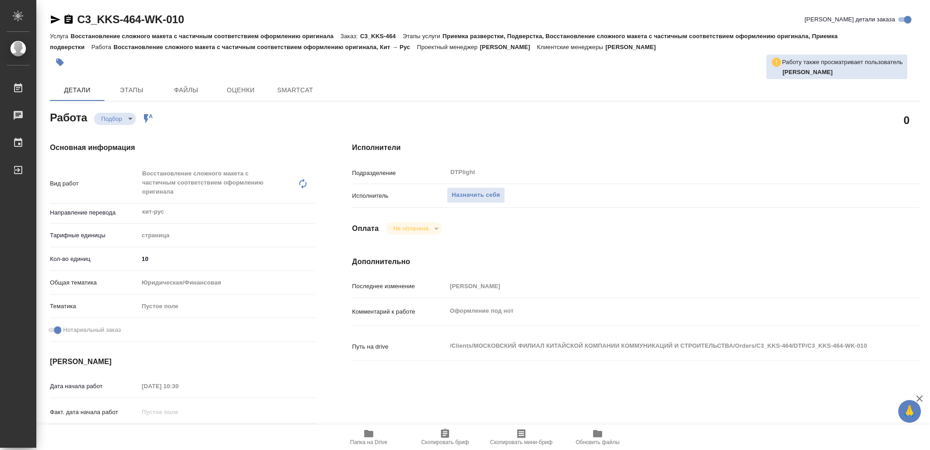
type textarea "x"
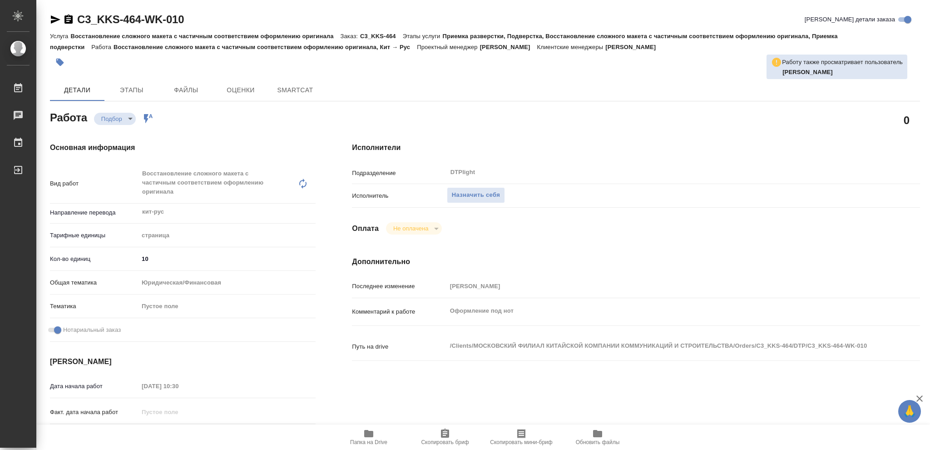
type textarea "x"
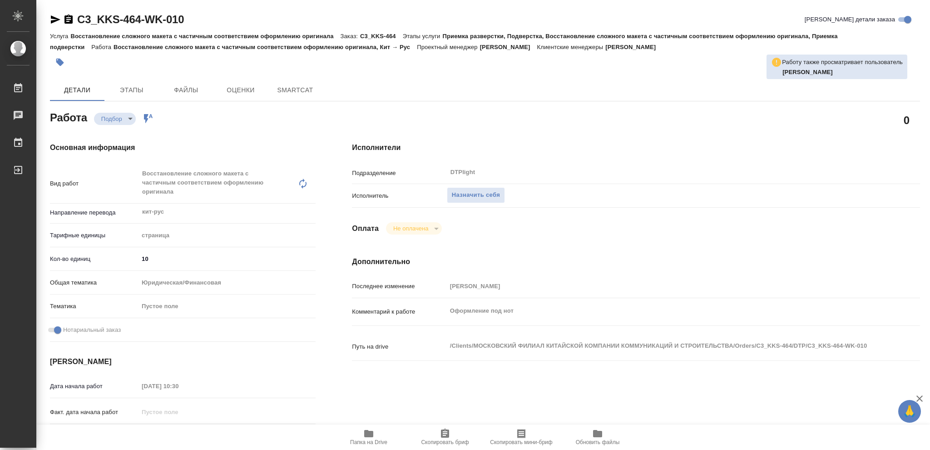
type textarea "x"
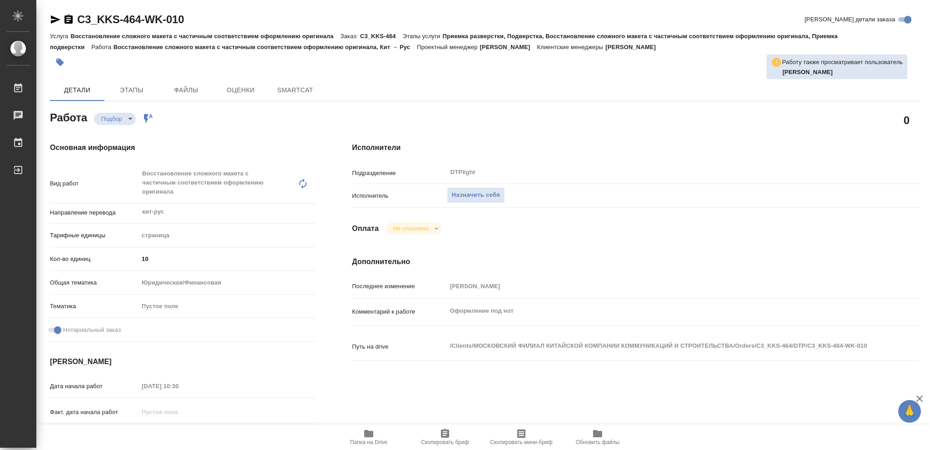
type textarea "x"
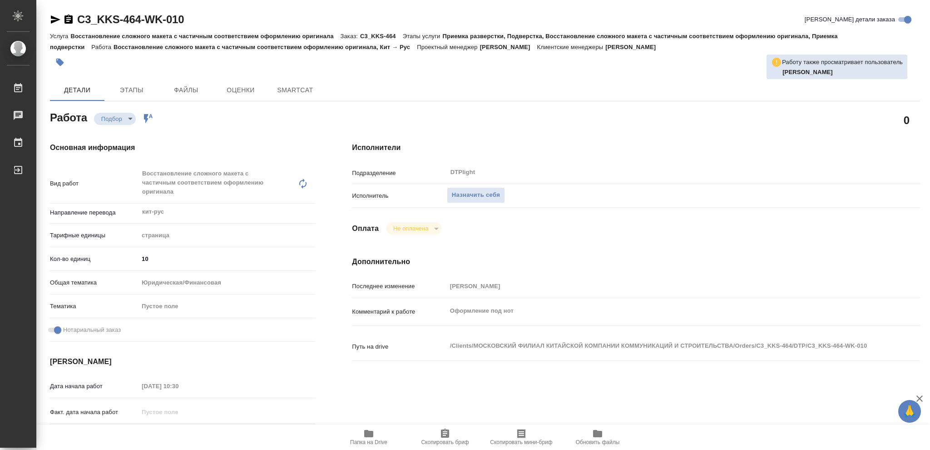
type textarea "x"
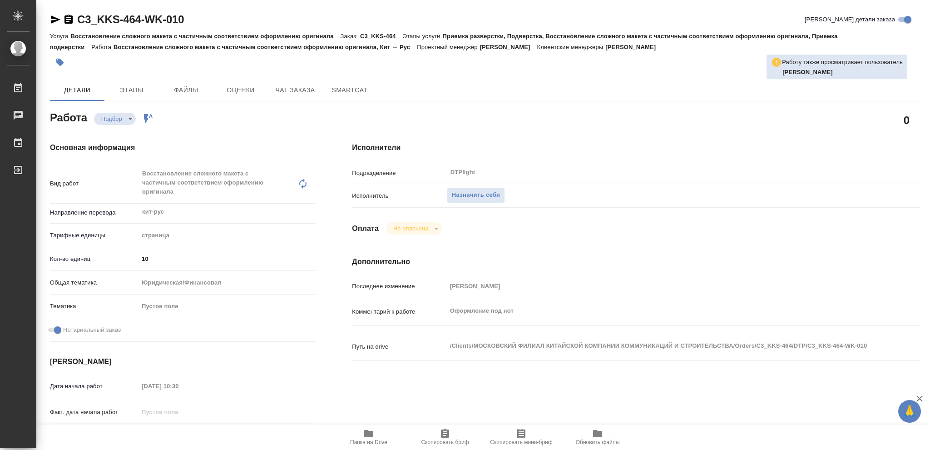
type textarea "x"
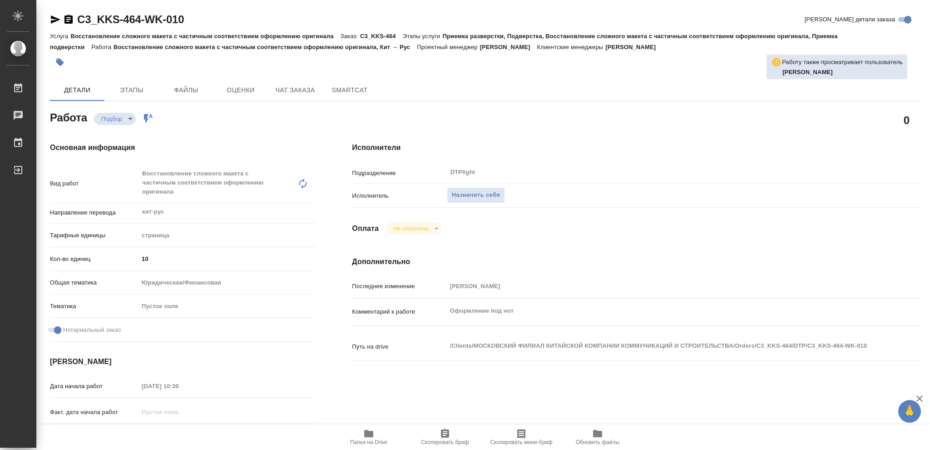
type textarea "x"
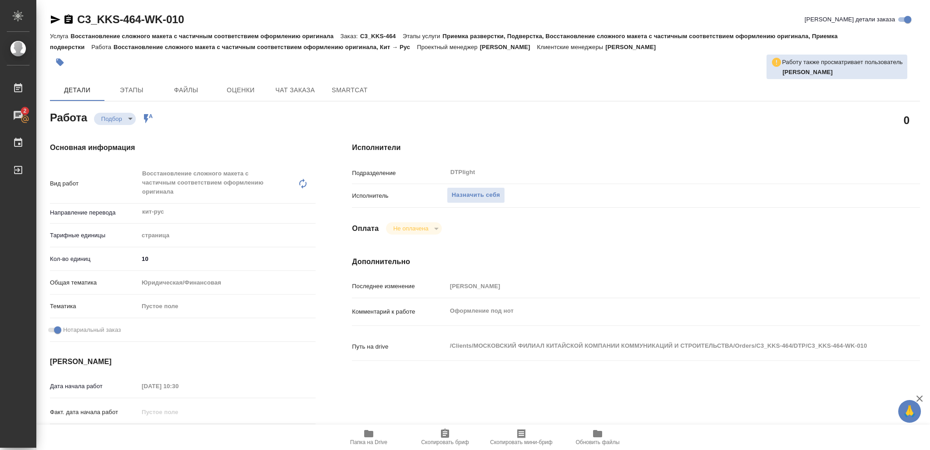
click at [369, 435] on icon "button" at bounding box center [368, 433] width 9 height 7
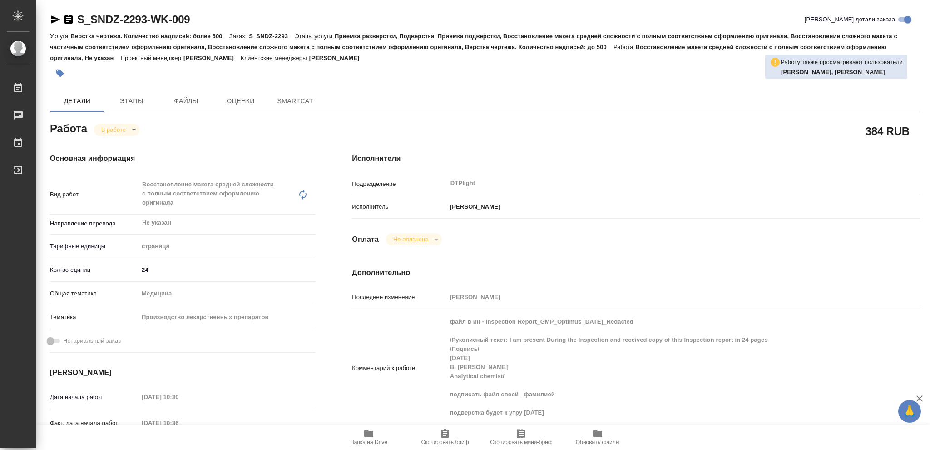
type textarea "x"
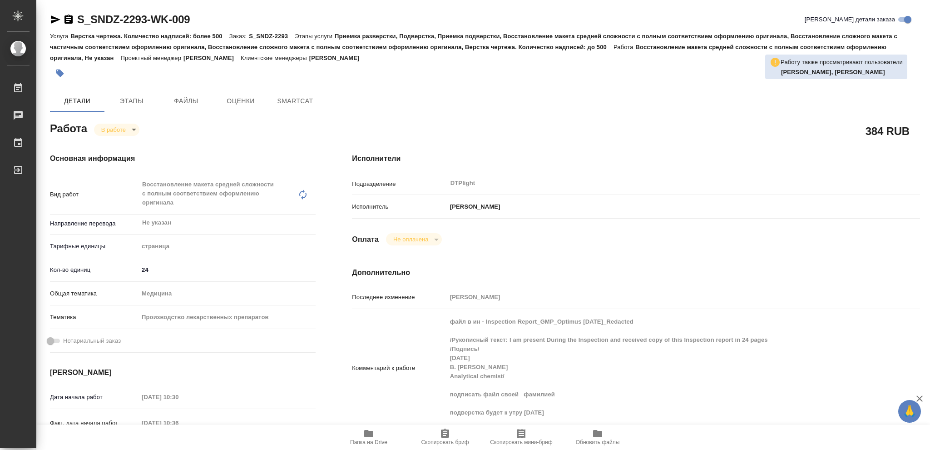
type textarea "x"
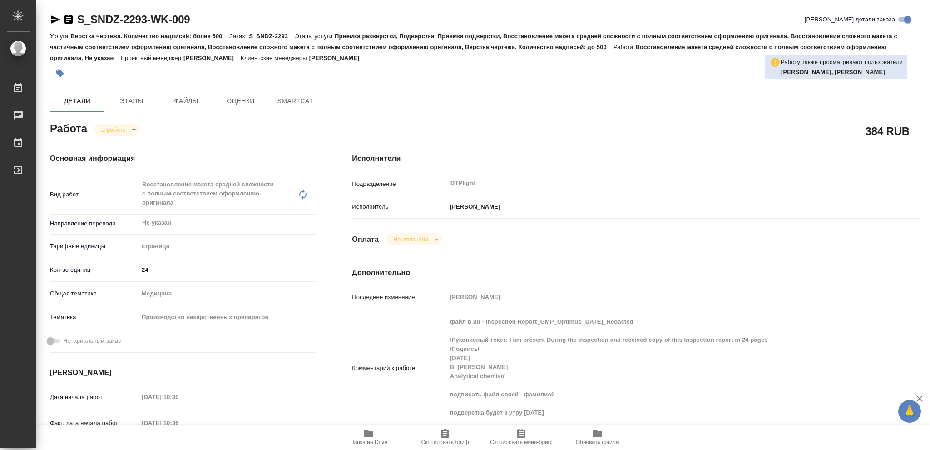
type textarea "x"
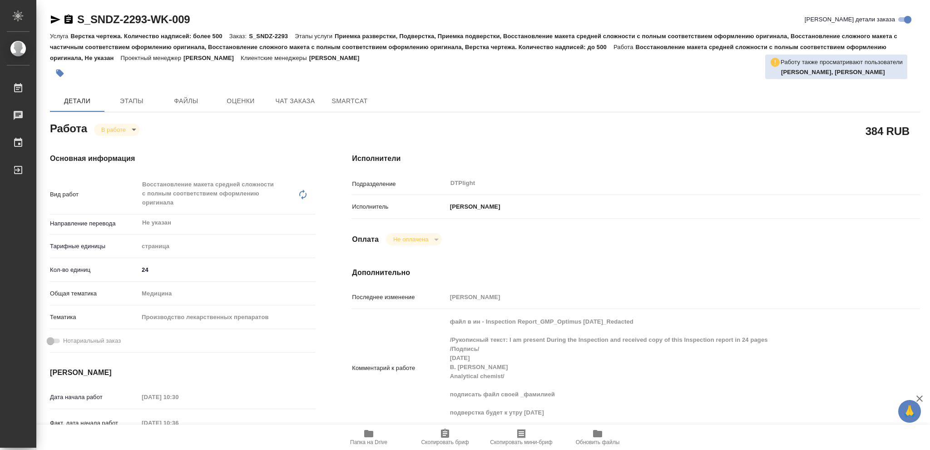
type textarea "x"
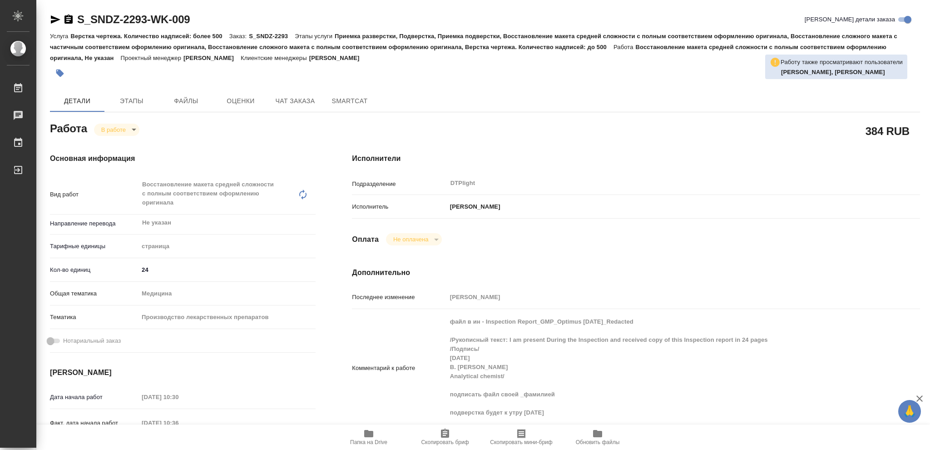
type textarea "x"
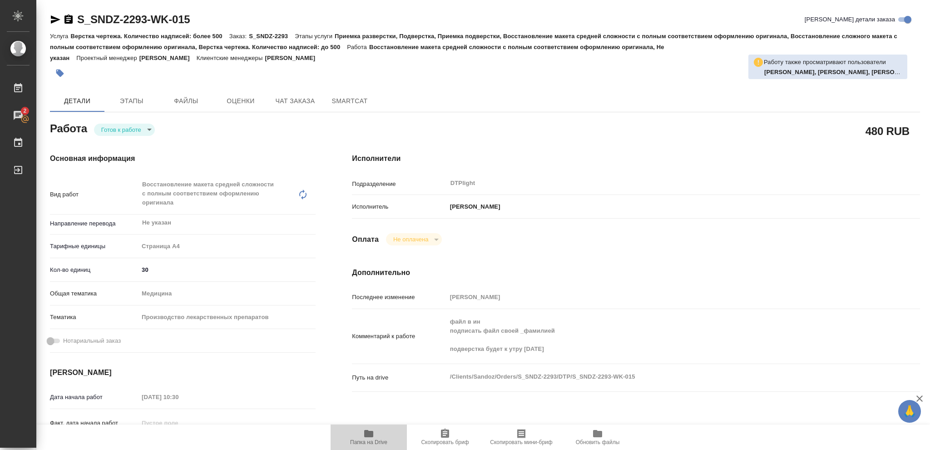
click at [366, 434] on icon "button" at bounding box center [368, 433] width 9 height 7
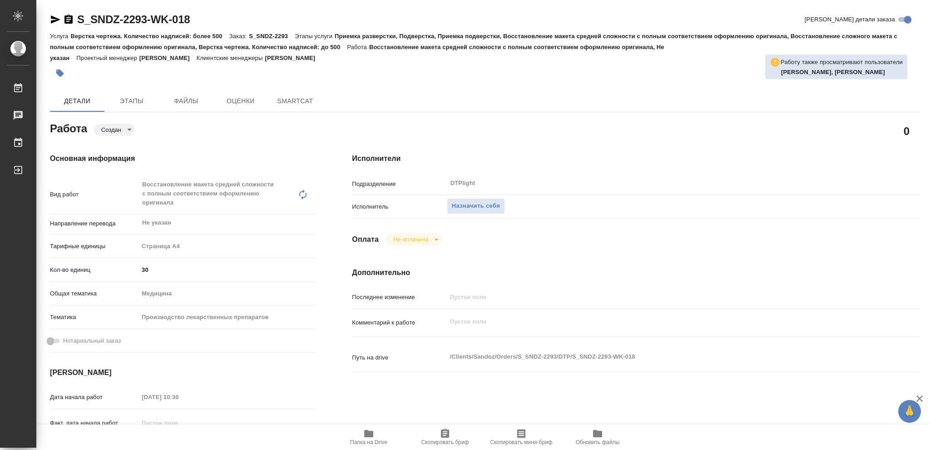
type textarea "x"
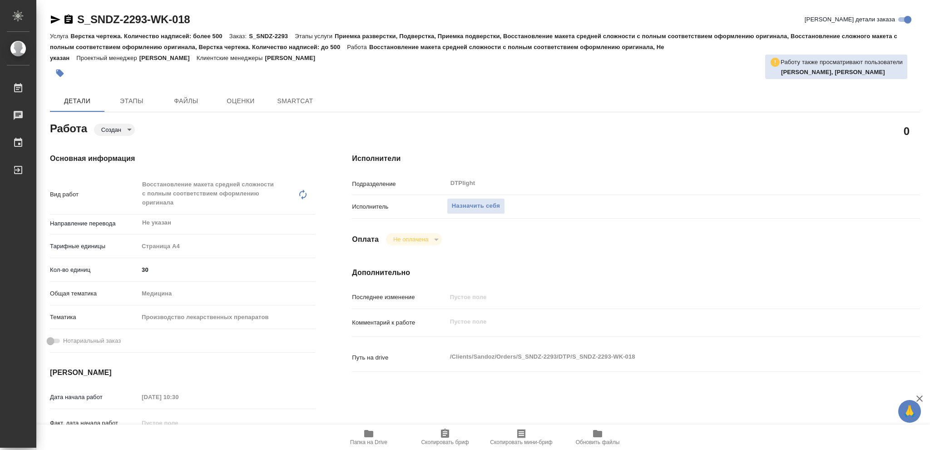
type textarea "x"
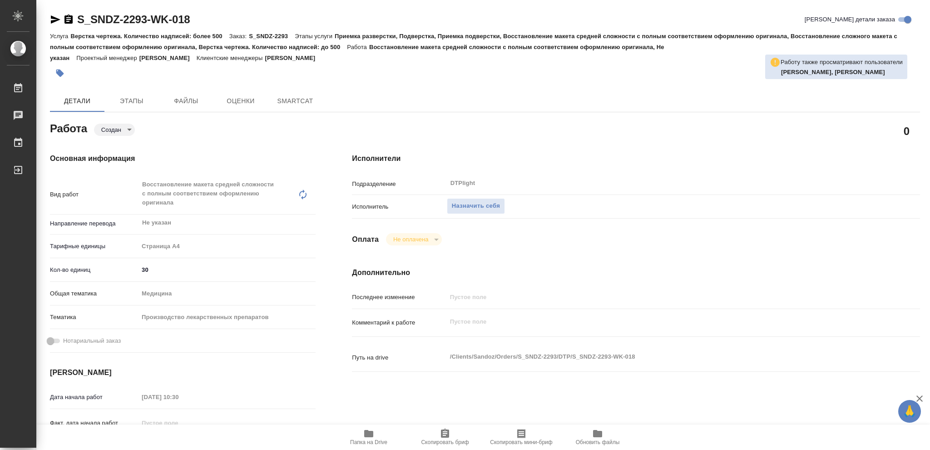
type textarea "x"
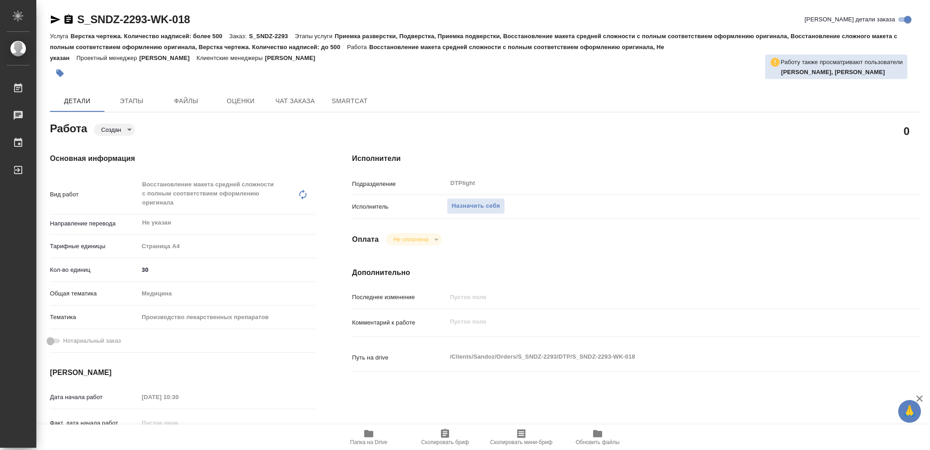
type textarea "x"
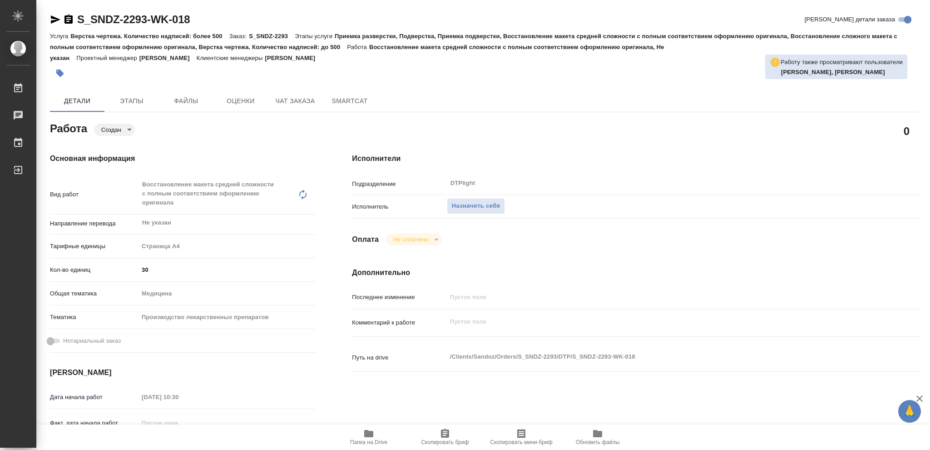
click at [365, 432] on icon "button" at bounding box center [368, 433] width 9 height 7
type textarea "x"
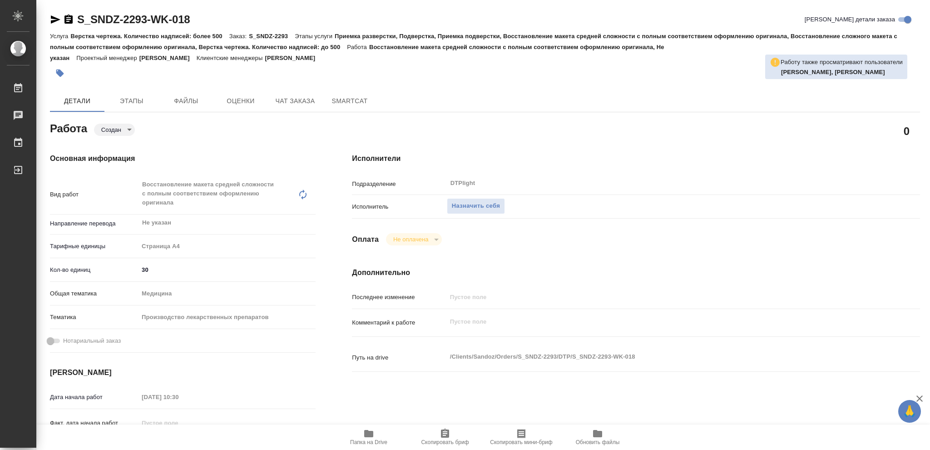
type textarea "x"
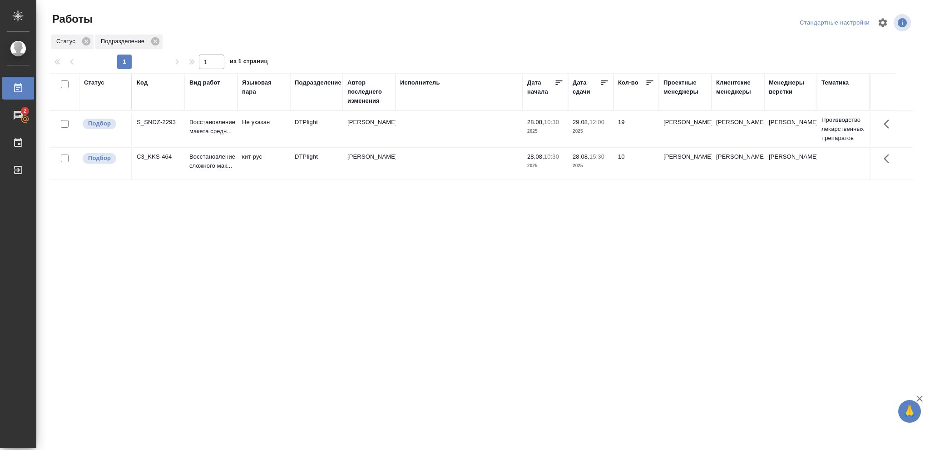
click at [599, 127] on p "2025" at bounding box center [591, 131] width 36 height 9
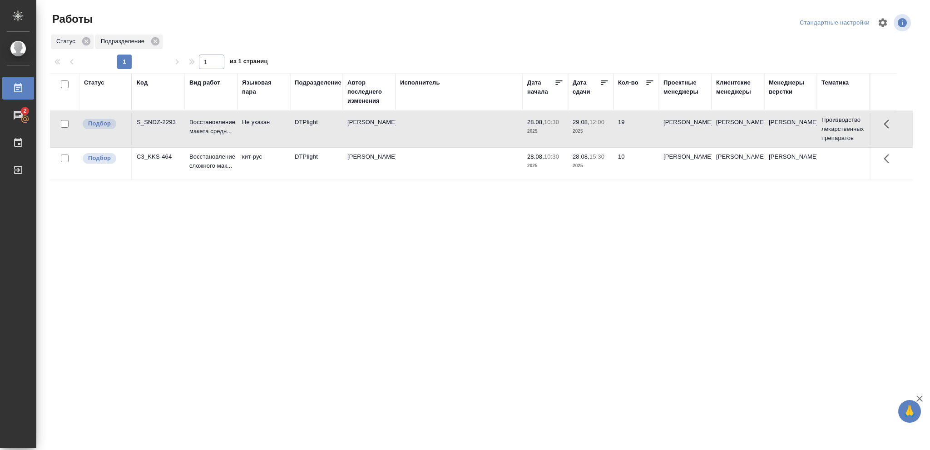
click at [599, 127] on p "2025" at bounding box center [591, 131] width 36 height 9
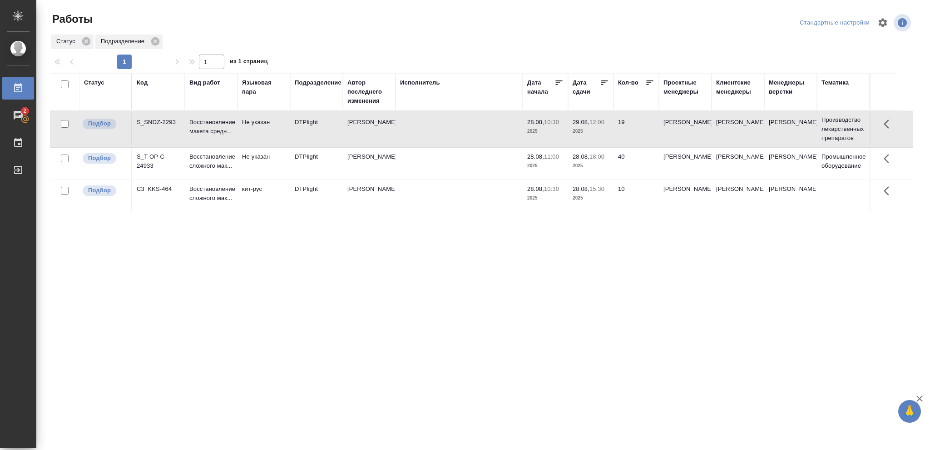
click at [595, 166] on p "2025" at bounding box center [591, 165] width 36 height 9
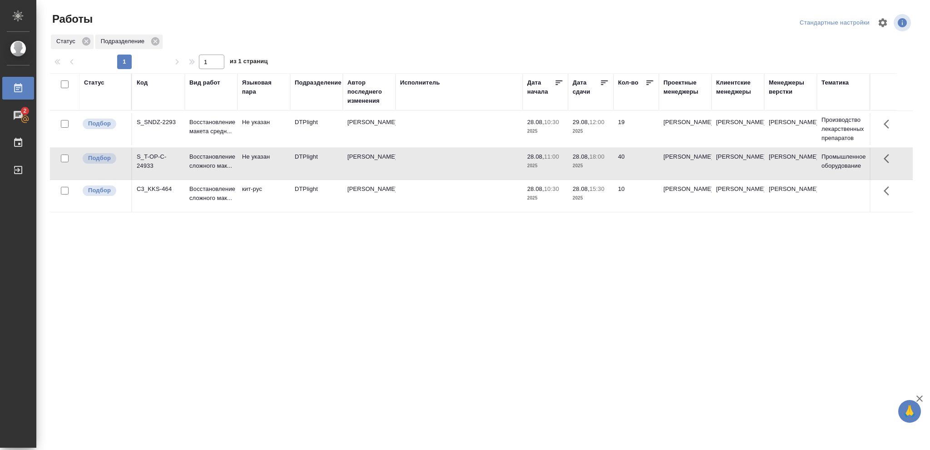
click at [595, 166] on p "2025" at bounding box center [591, 165] width 36 height 9
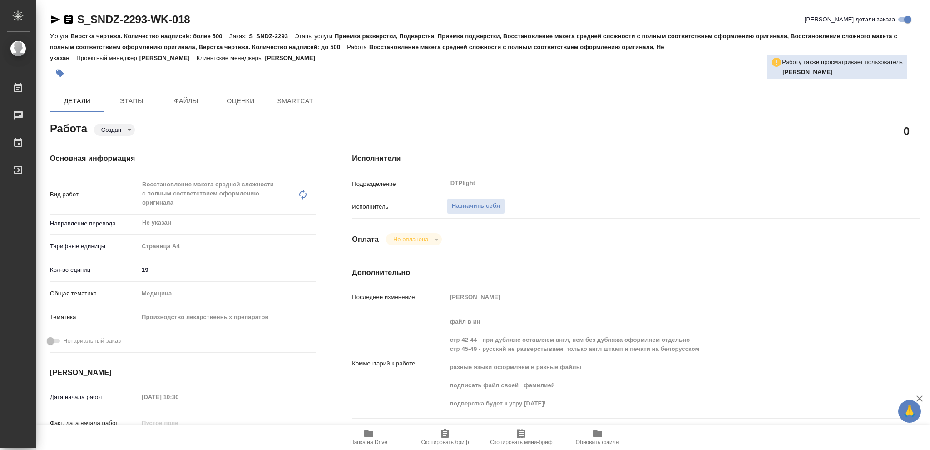
type textarea "x"
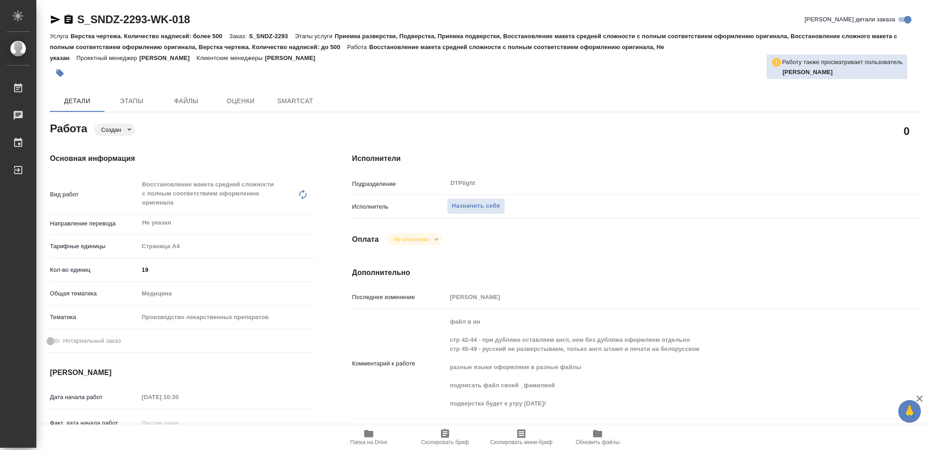
type textarea "x"
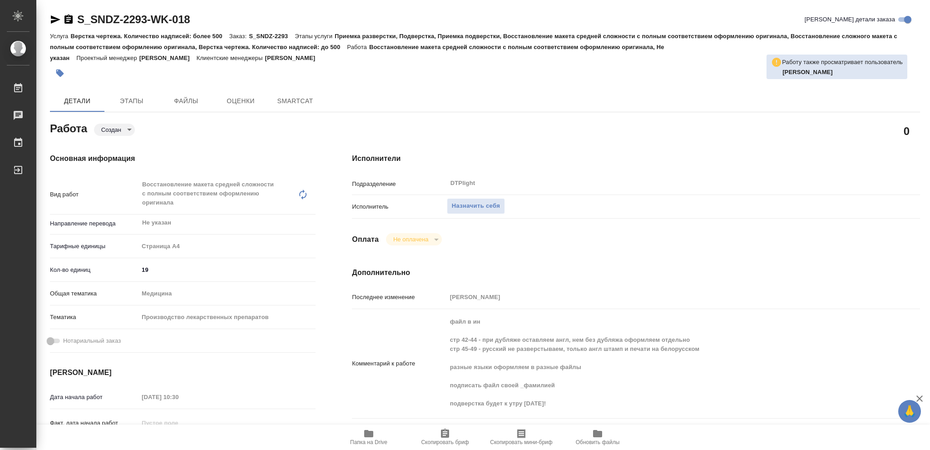
type textarea "x"
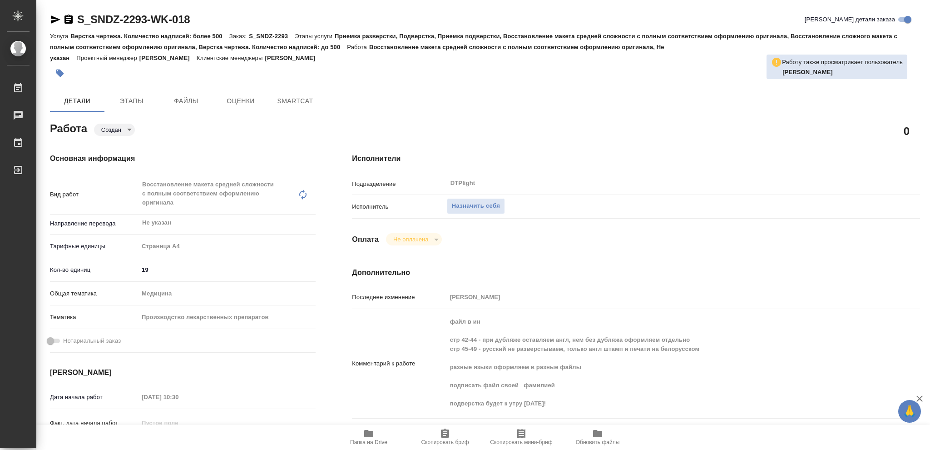
type textarea "x"
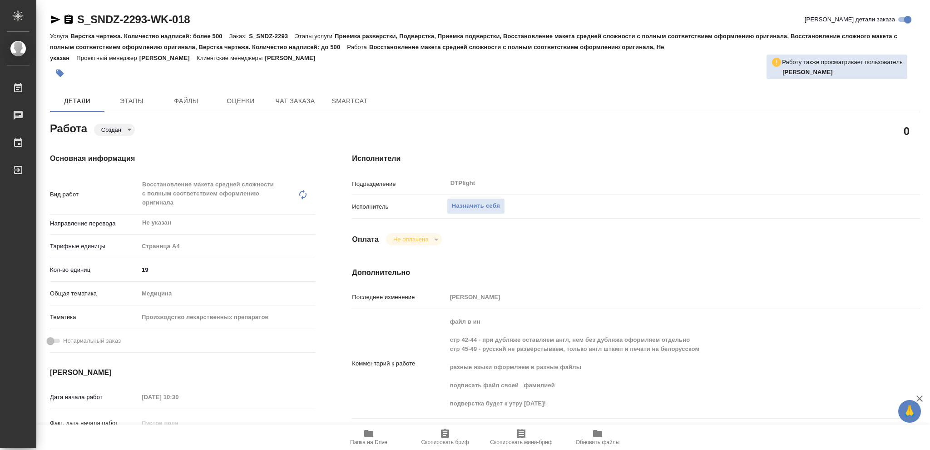
type textarea "x"
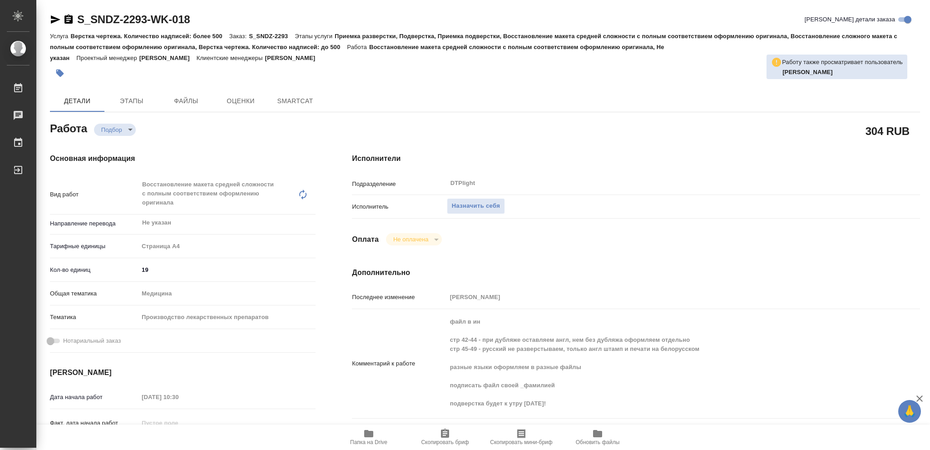
type textarea "x"
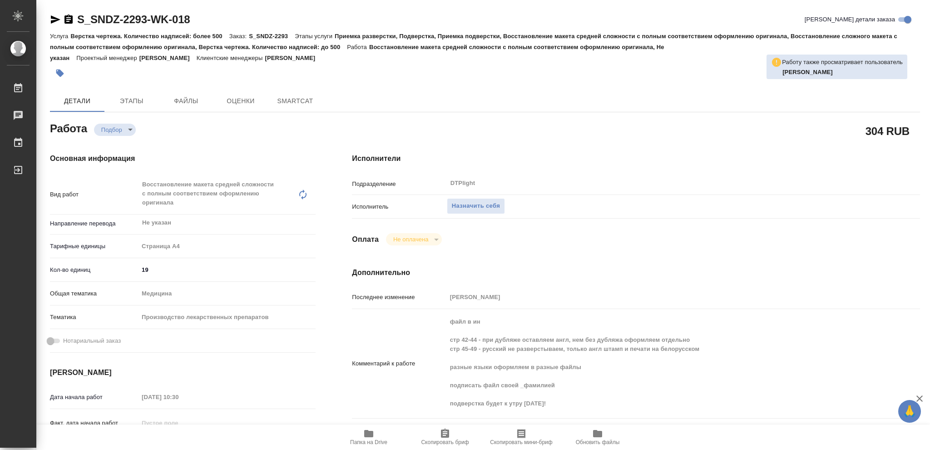
type textarea "x"
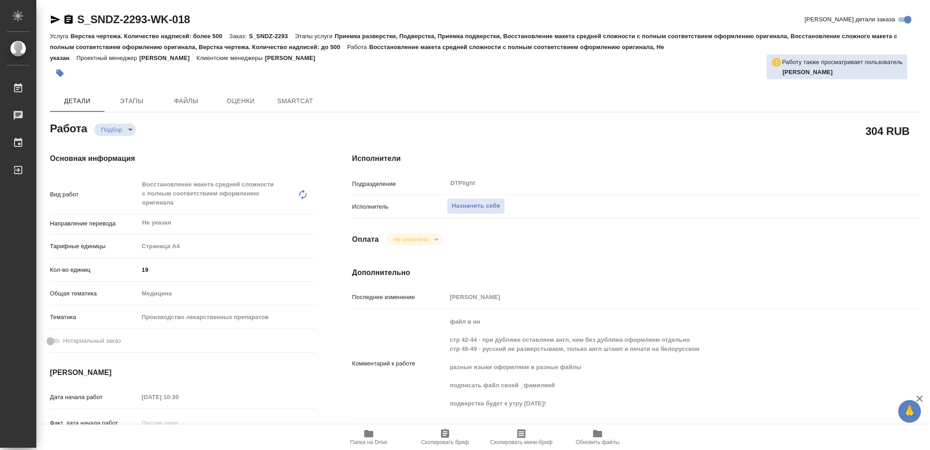
type textarea "x"
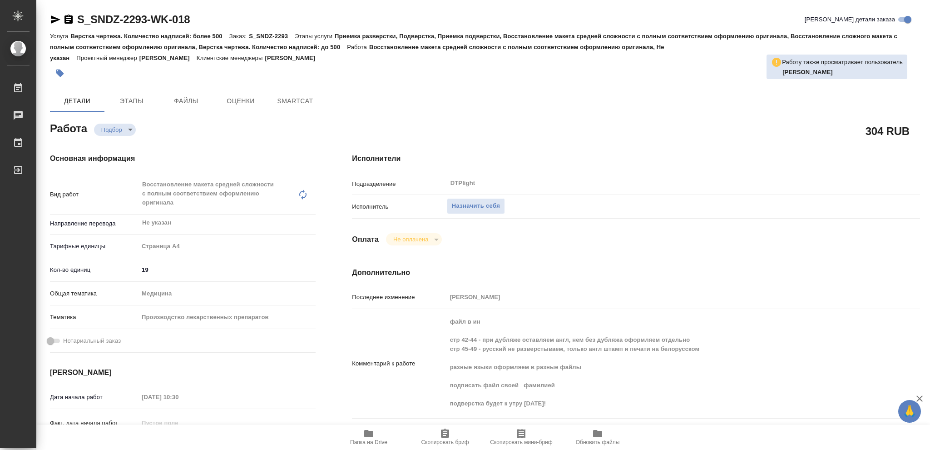
type textarea "x"
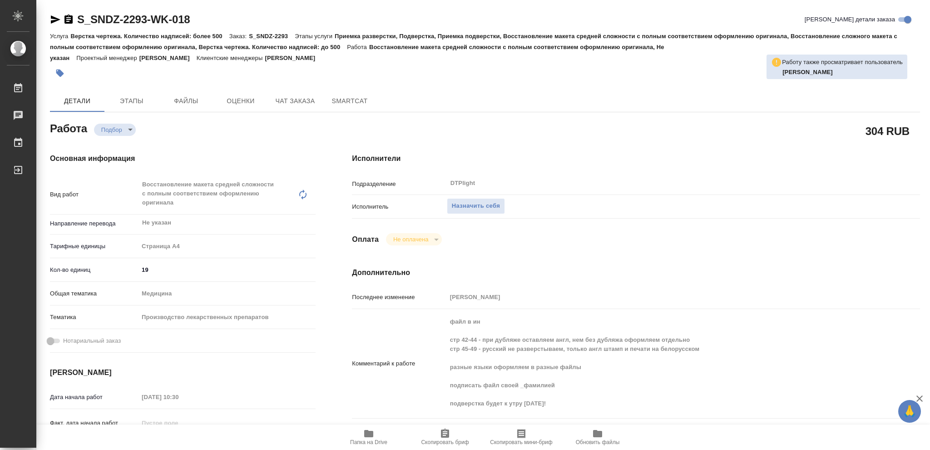
type textarea "x"
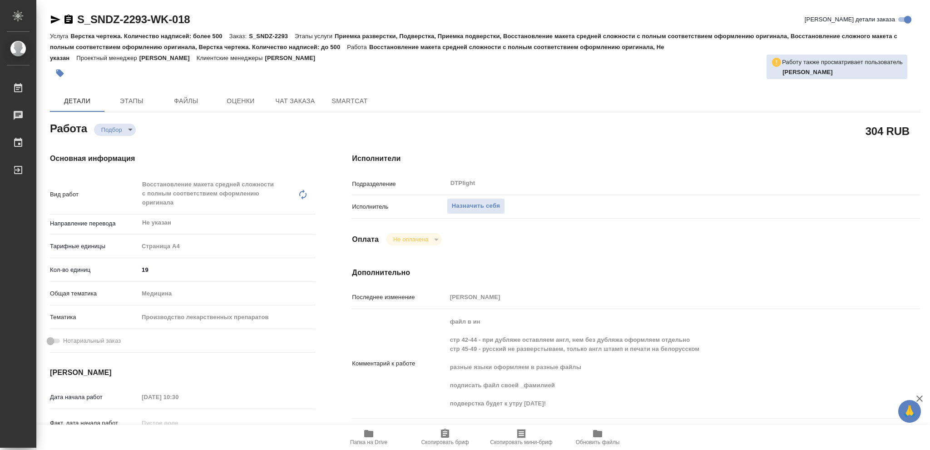
type textarea "x"
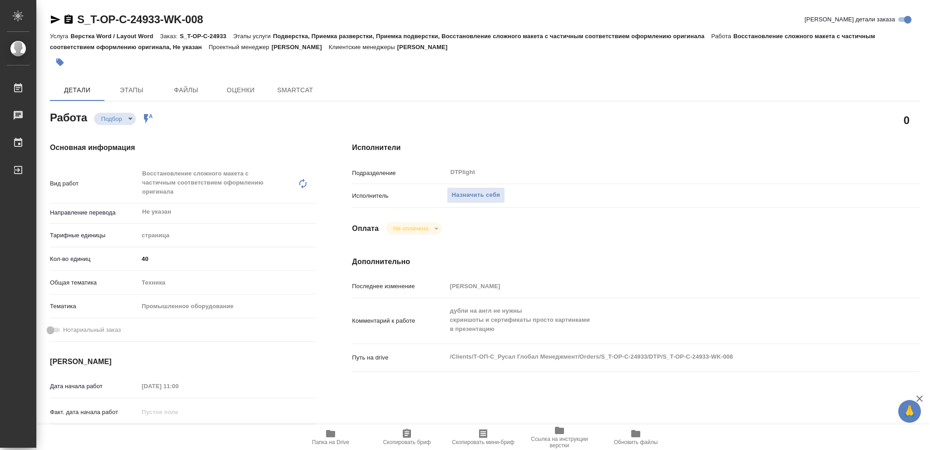
type textarea "x"
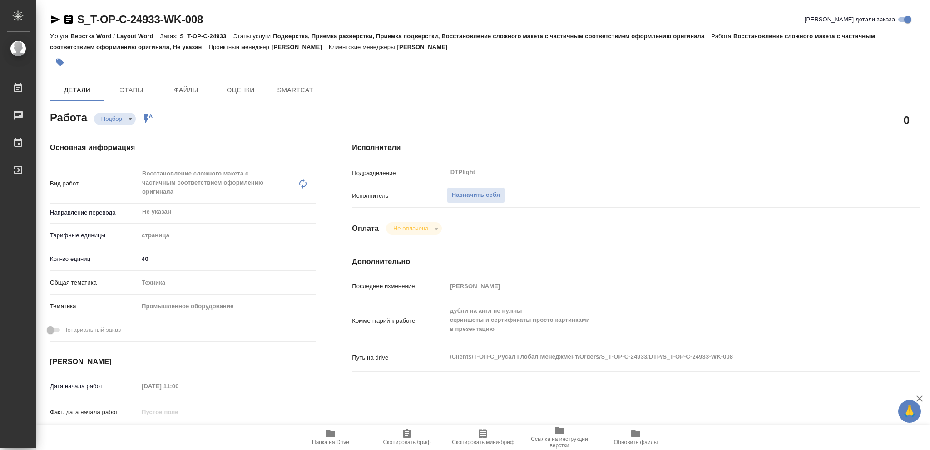
type textarea "x"
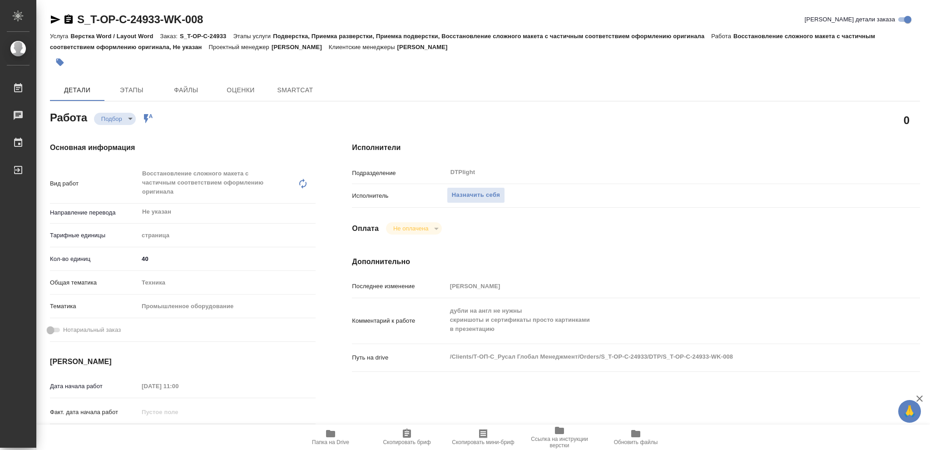
type textarea "x"
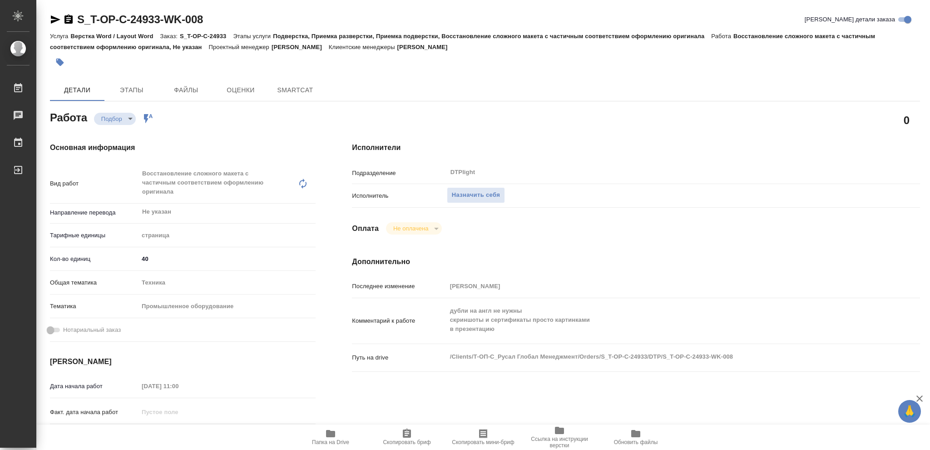
type textarea "x"
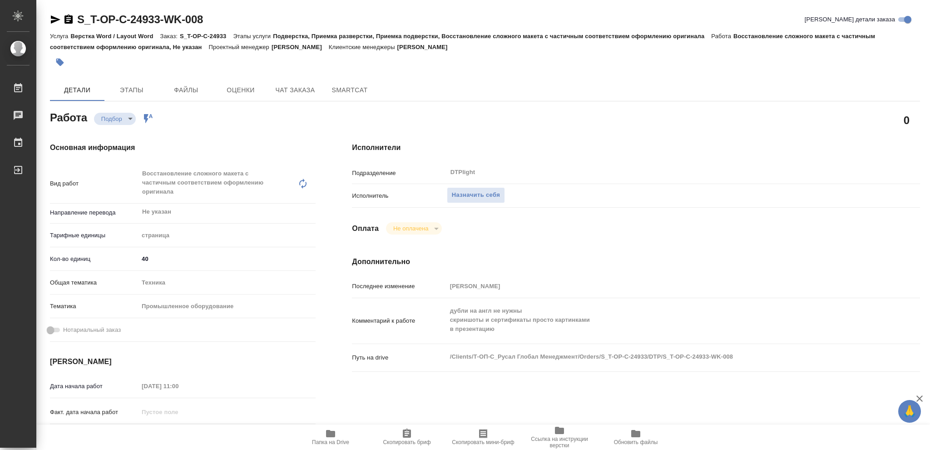
click at [329, 434] on icon "button" at bounding box center [330, 433] width 9 height 7
type textarea "x"
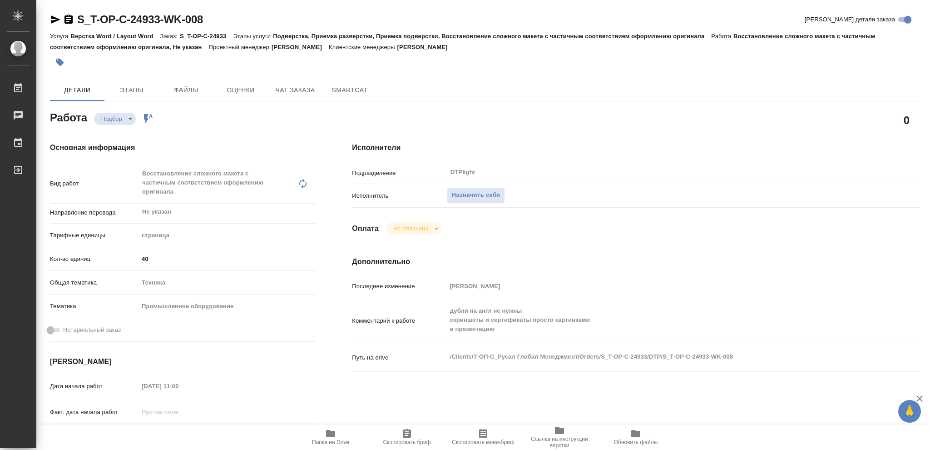
type textarea "x"
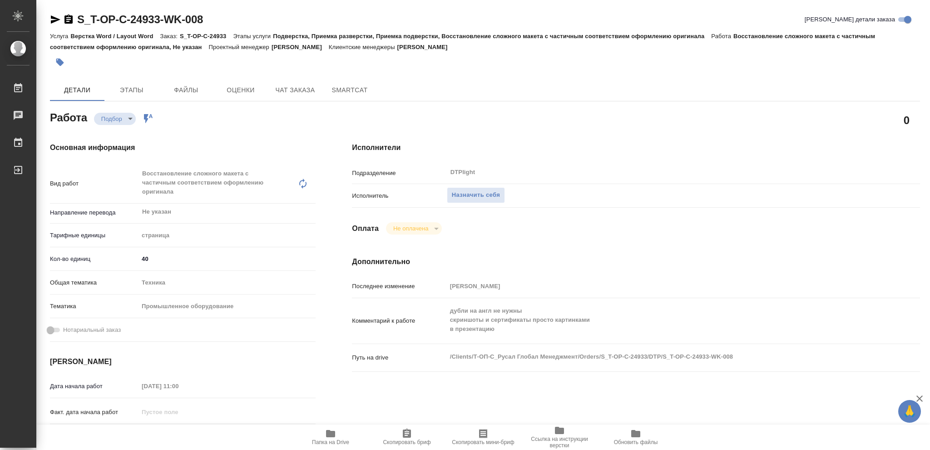
type textarea "x"
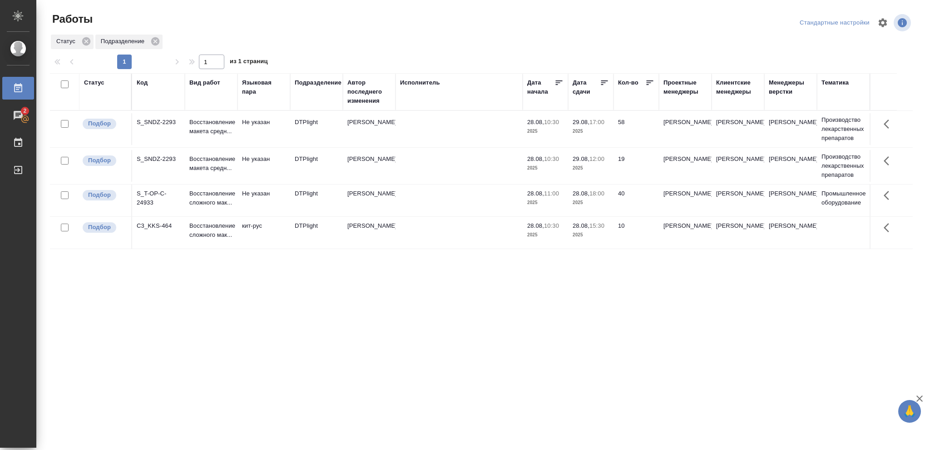
click at [609, 127] on td "29.08, 17:00 2025" at bounding box center [590, 129] width 45 height 32
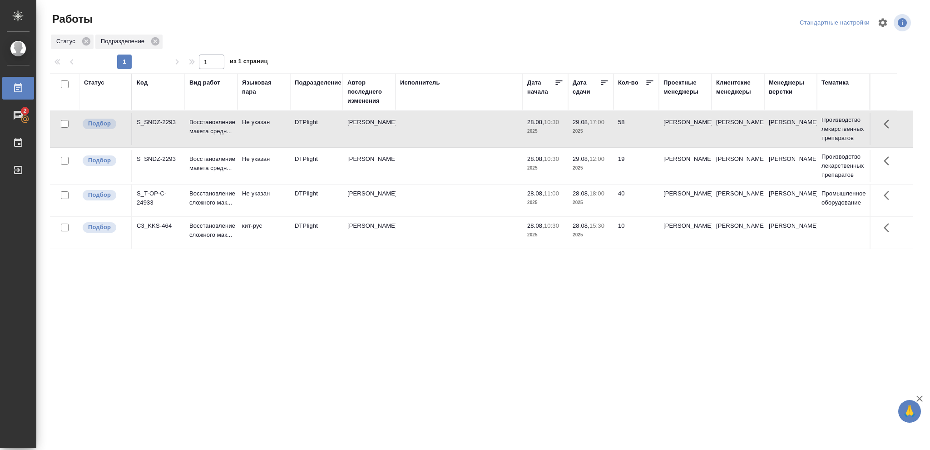
click at [609, 127] on td "29.08, 17:00 2025" at bounding box center [590, 129] width 45 height 32
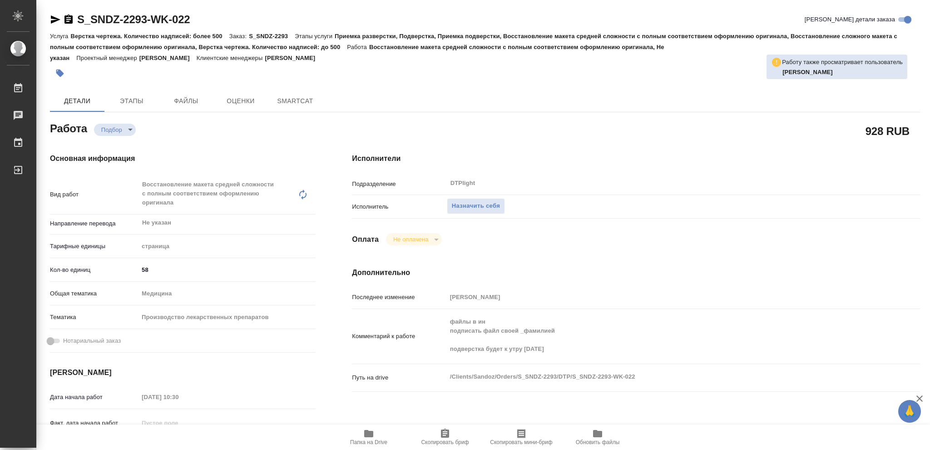
type textarea "x"
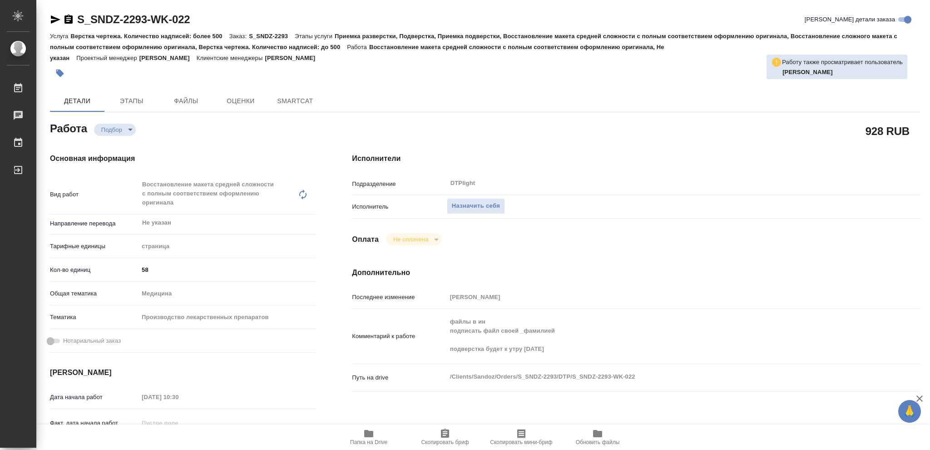
type textarea "x"
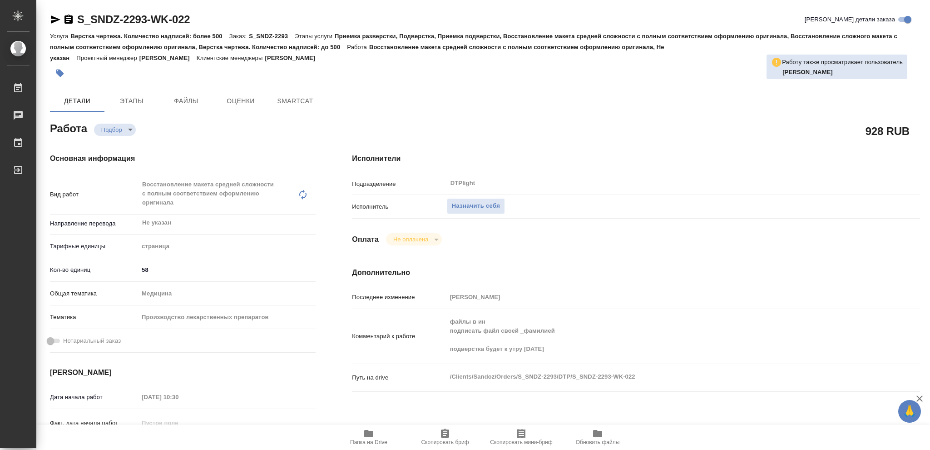
type textarea "x"
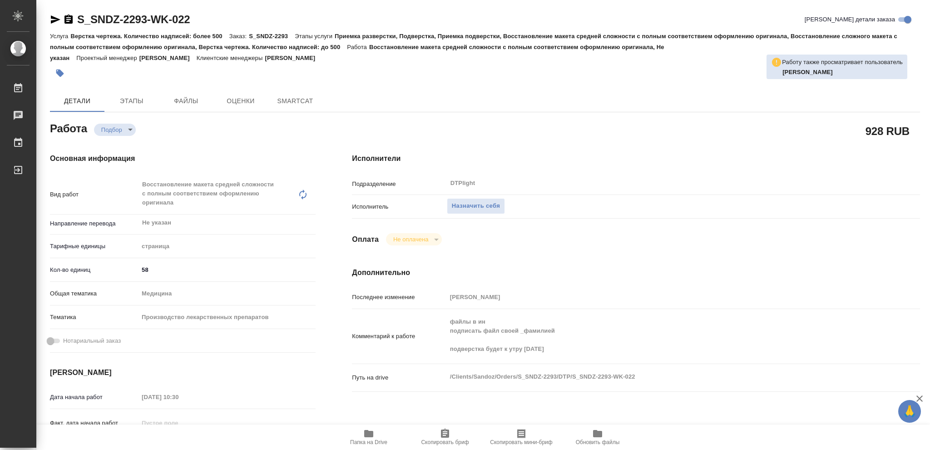
type textarea "x"
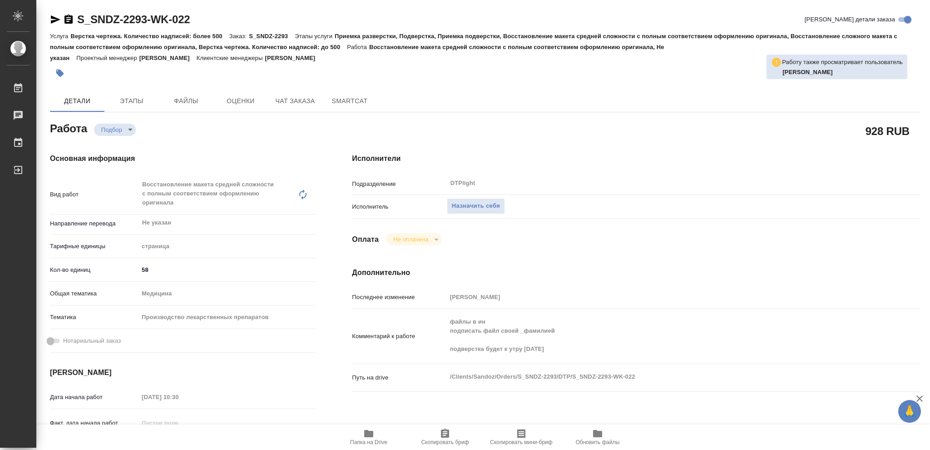
click at [366, 434] on icon "button" at bounding box center [368, 433] width 9 height 7
type textarea "x"
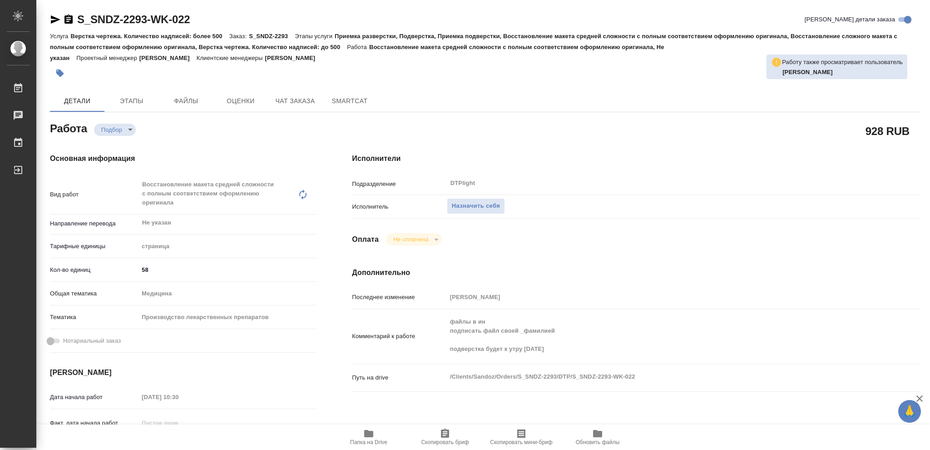
type textarea "x"
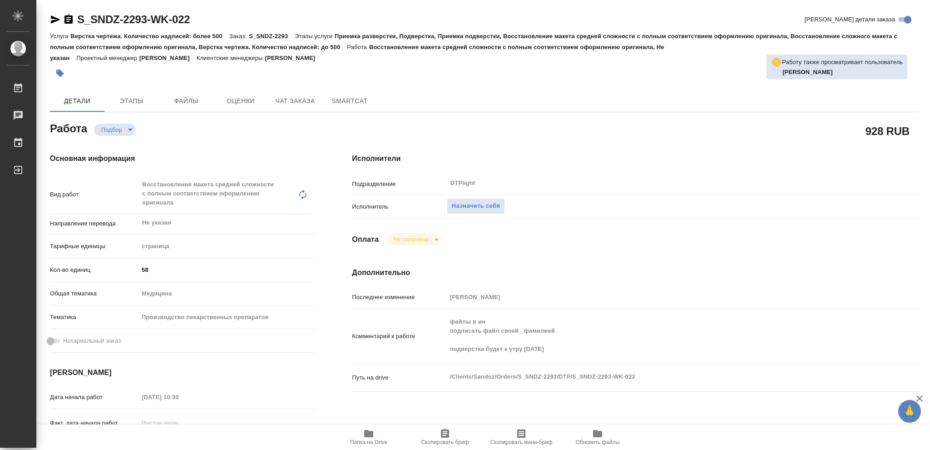
type textarea "x"
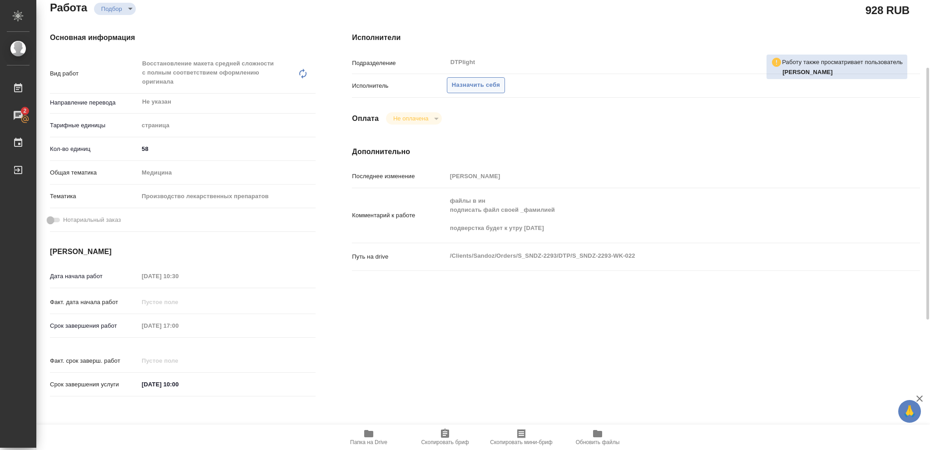
click at [488, 82] on span "Назначить себя" at bounding box center [476, 85] width 48 height 10
type textarea "x"
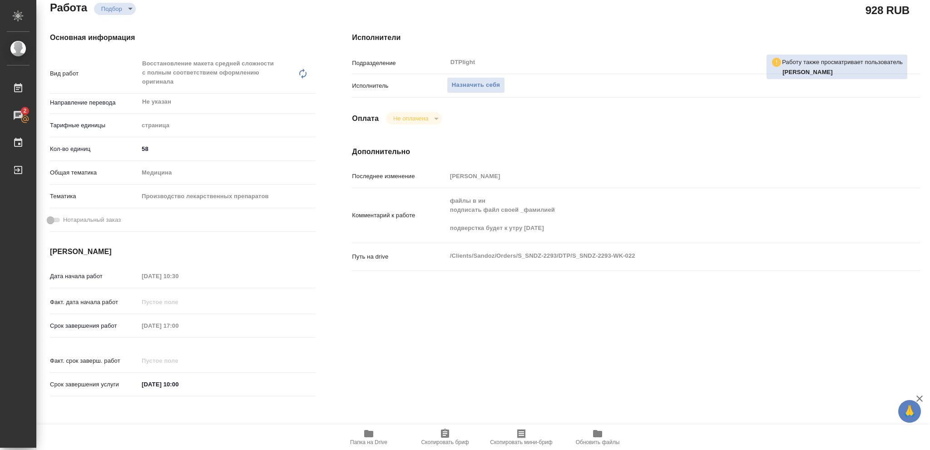
type textarea "x"
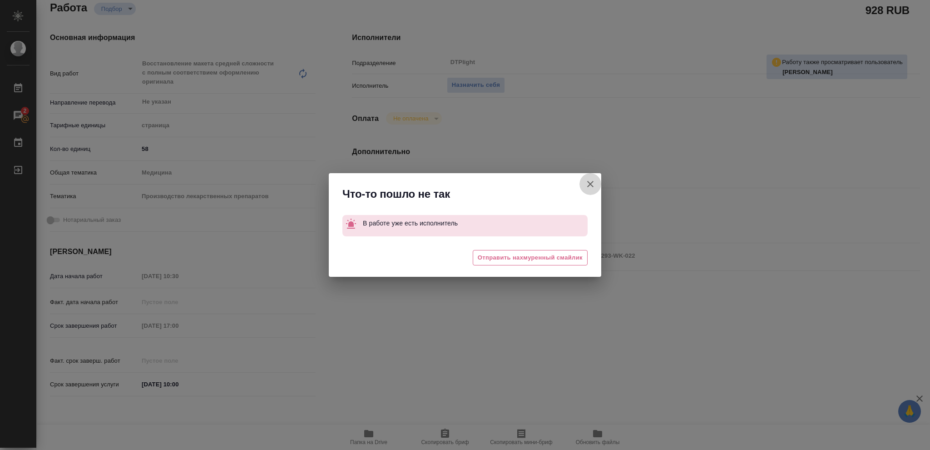
drag, startPoint x: 589, startPoint y: 182, endPoint x: 533, endPoint y: 119, distance: 84.2
click at [589, 179] on icon "button" at bounding box center [590, 183] width 11 height 11
type textarea "x"
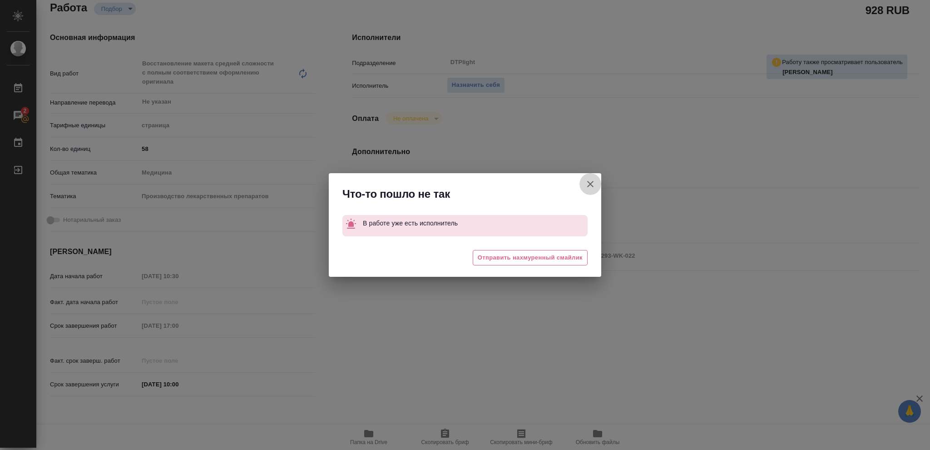
type textarea "x"
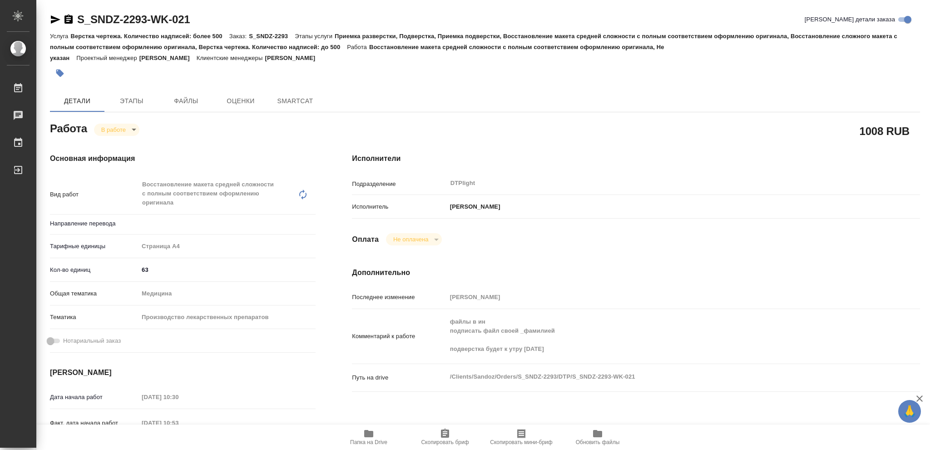
type textarea "x"
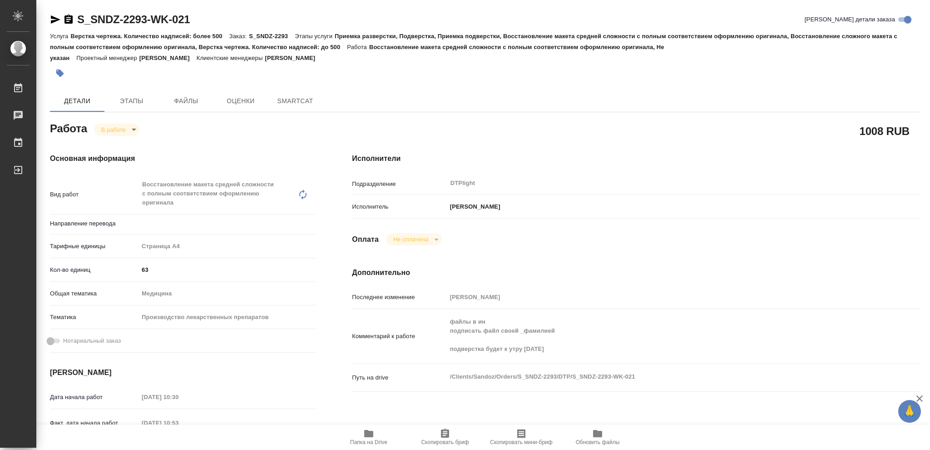
type textarea "x"
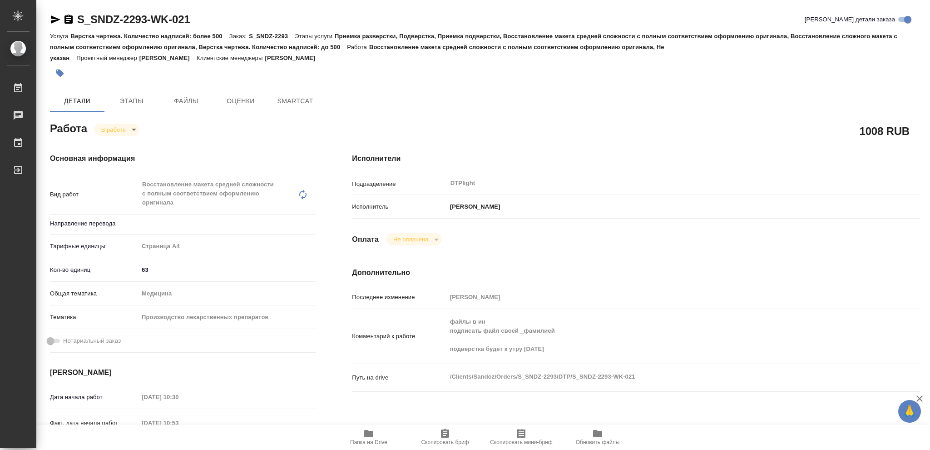
type textarea "x"
type input "Не указан"
type textarea "x"
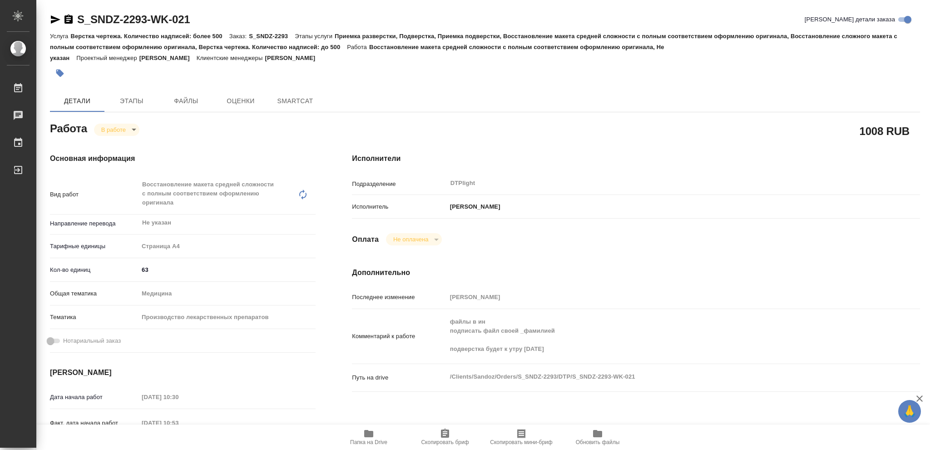
type textarea "x"
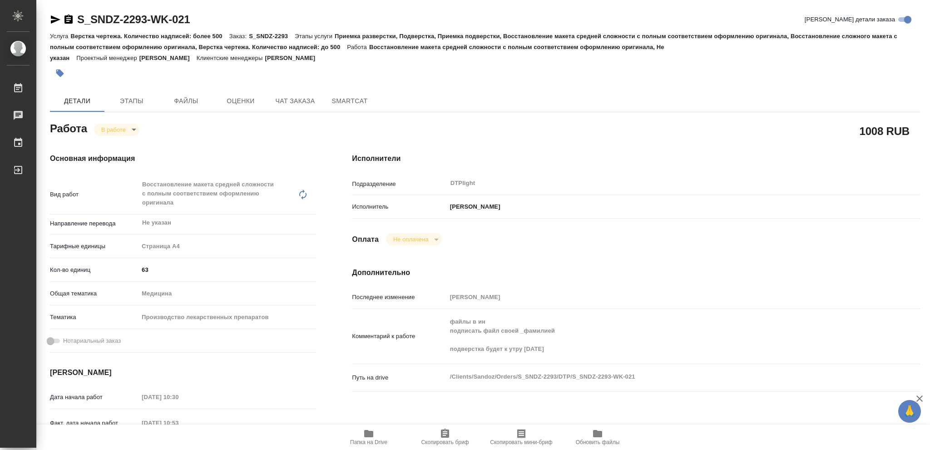
type textarea "x"
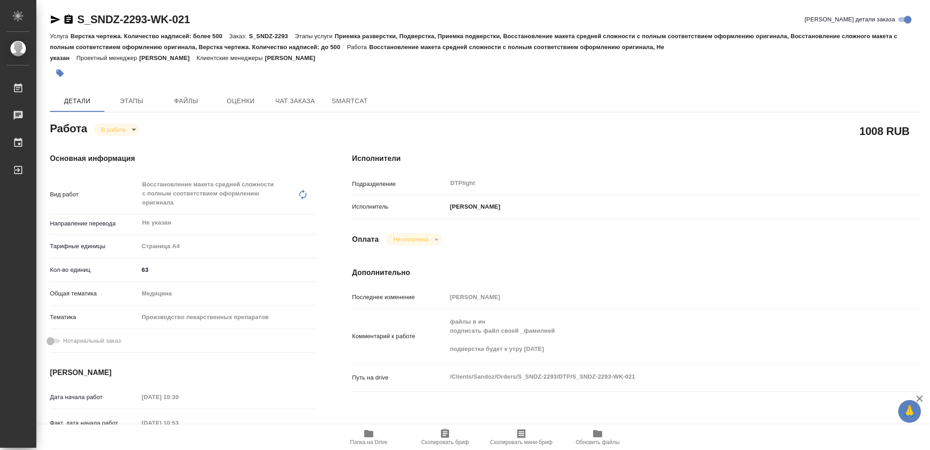
type textarea "x"
click at [371, 434] on icon "button" at bounding box center [368, 433] width 9 height 7
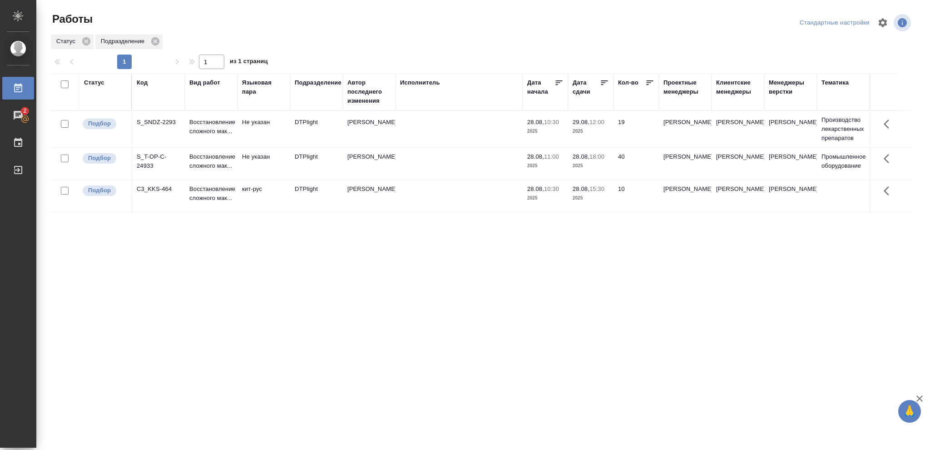
click at [98, 83] on div "Статус" at bounding box center [94, 82] width 20 height 9
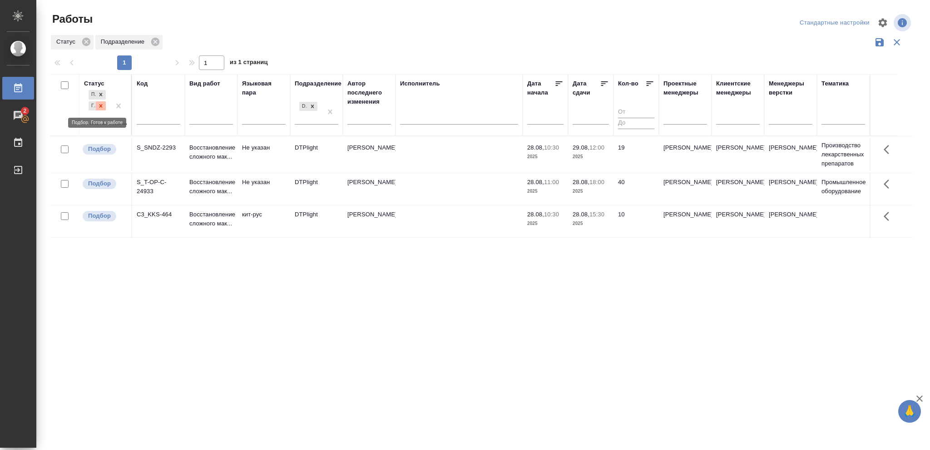
click at [100, 104] on icon at bounding box center [101, 106] width 6 height 6
click at [314, 105] on icon at bounding box center [312, 103] width 6 height 6
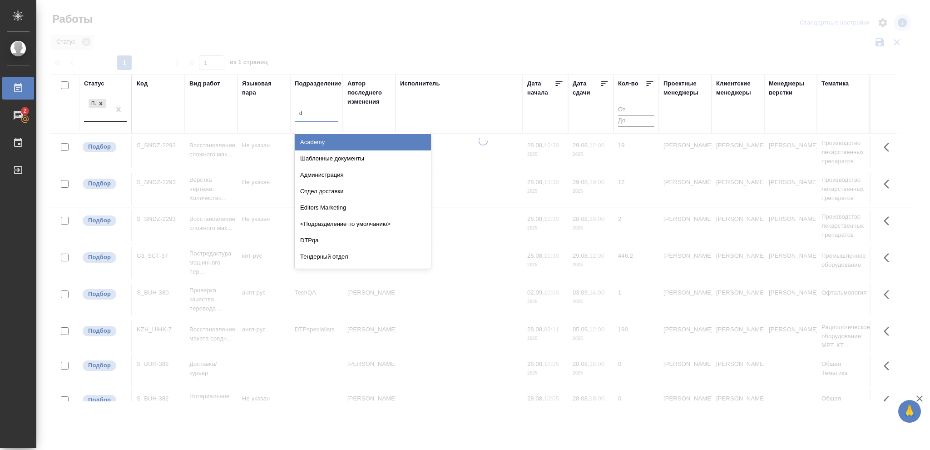
type input "dt"
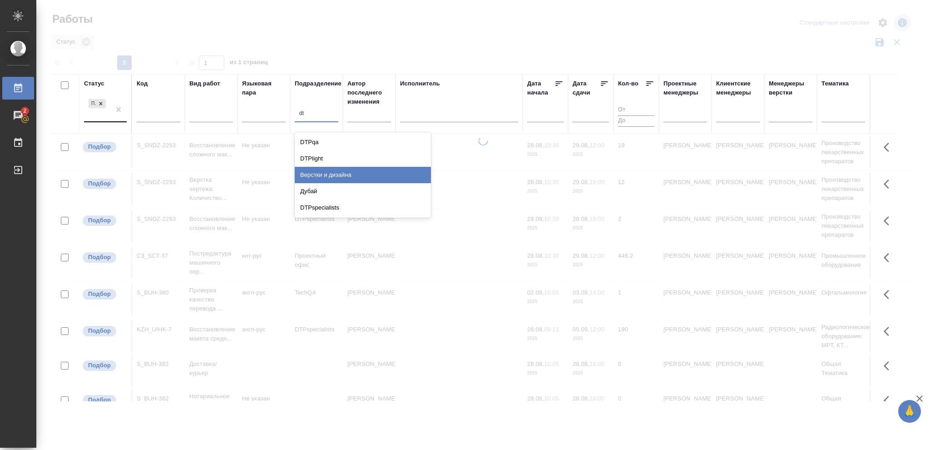
click at [332, 170] on div "Верстки и дизайна" at bounding box center [363, 175] width 136 height 16
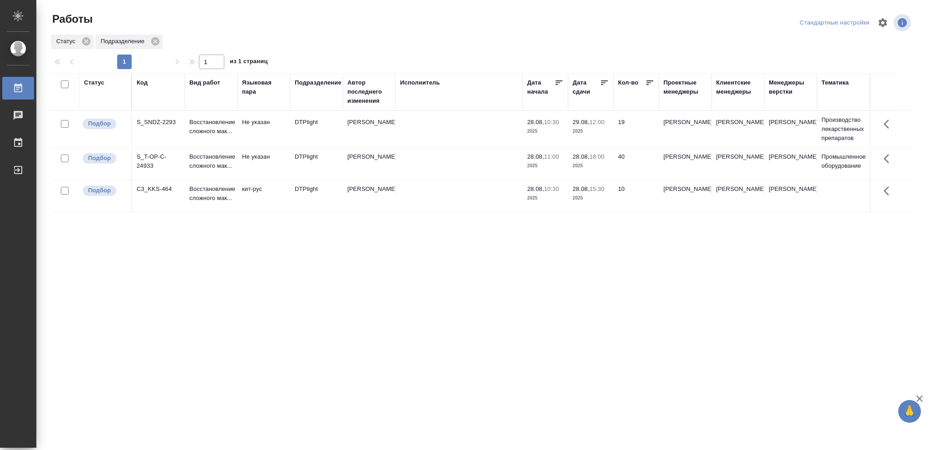
click at [593, 200] on p "2025" at bounding box center [591, 197] width 36 height 9
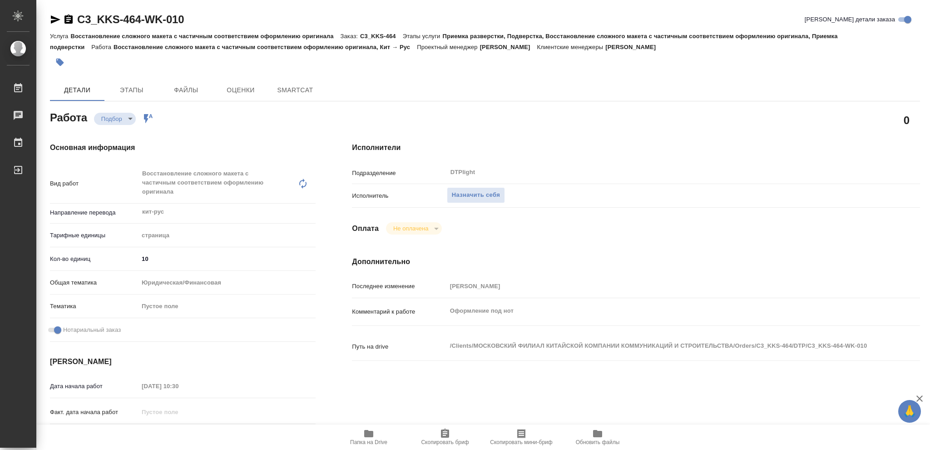
type textarea "x"
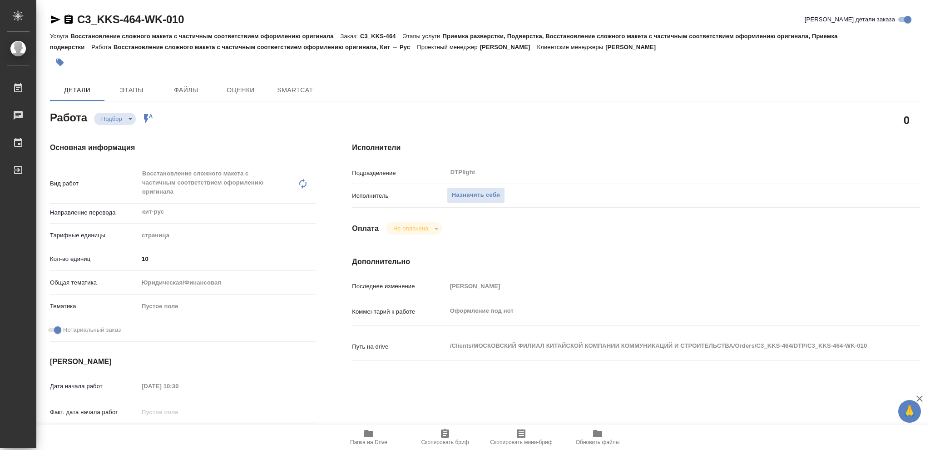
type textarea "x"
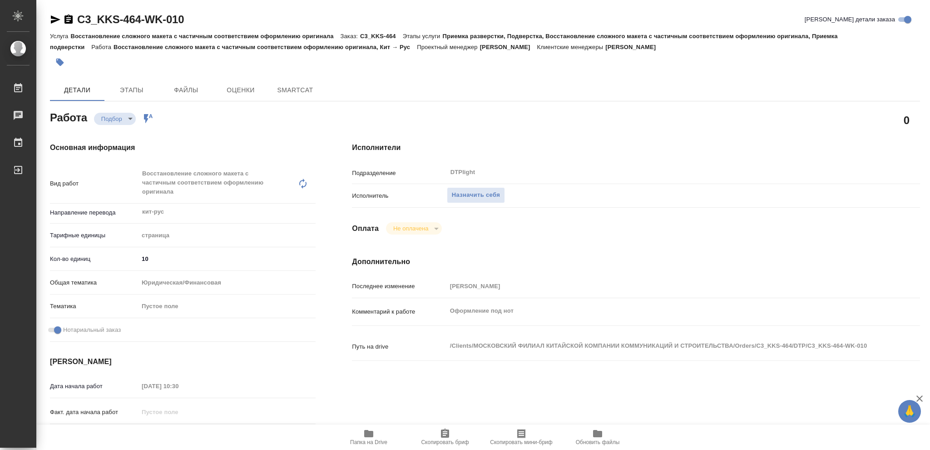
type textarea "x"
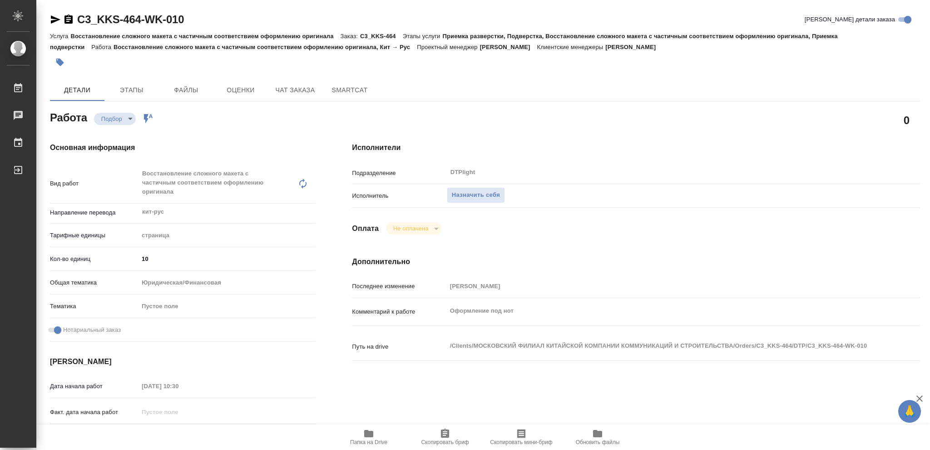
type textarea "x"
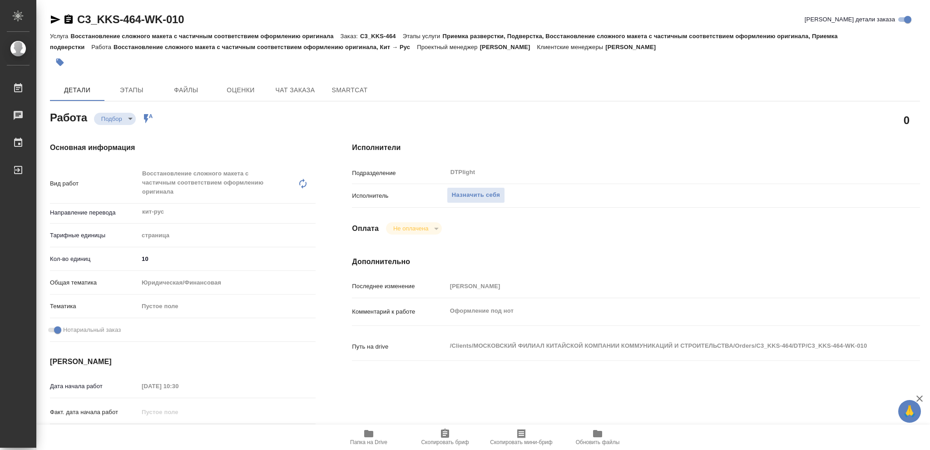
type textarea "x"
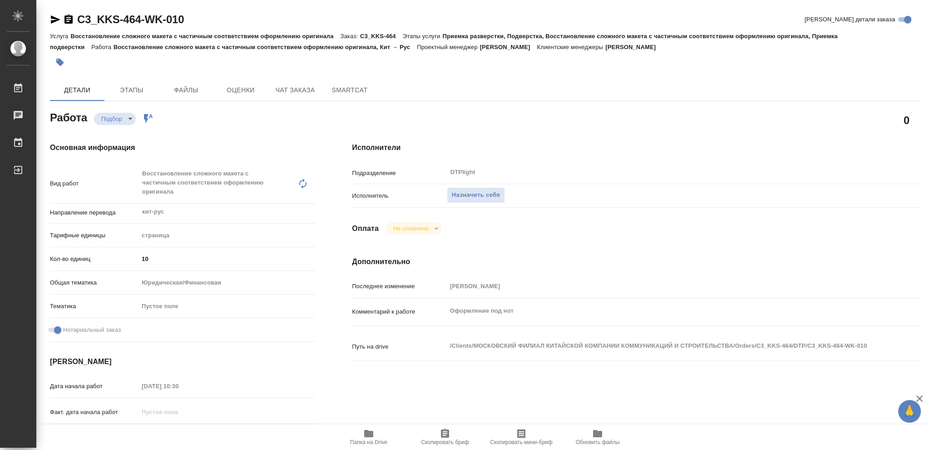
click at [369, 432] on icon "button" at bounding box center [368, 433] width 9 height 7
